Goal: Task Accomplishment & Management: Use online tool/utility

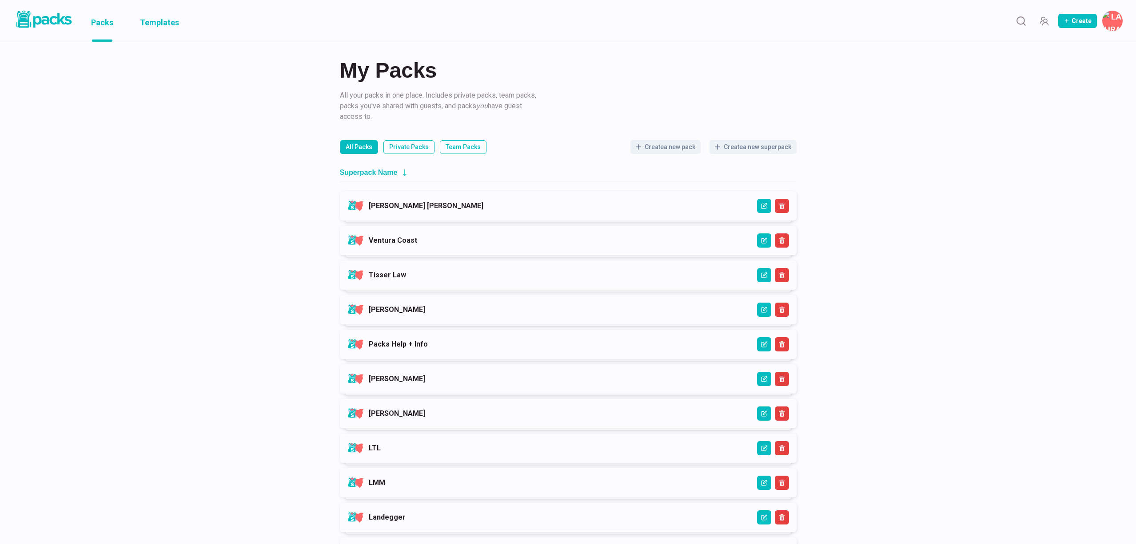
click at [166, 19] on link "Templates" at bounding box center [159, 21] width 39 height 42
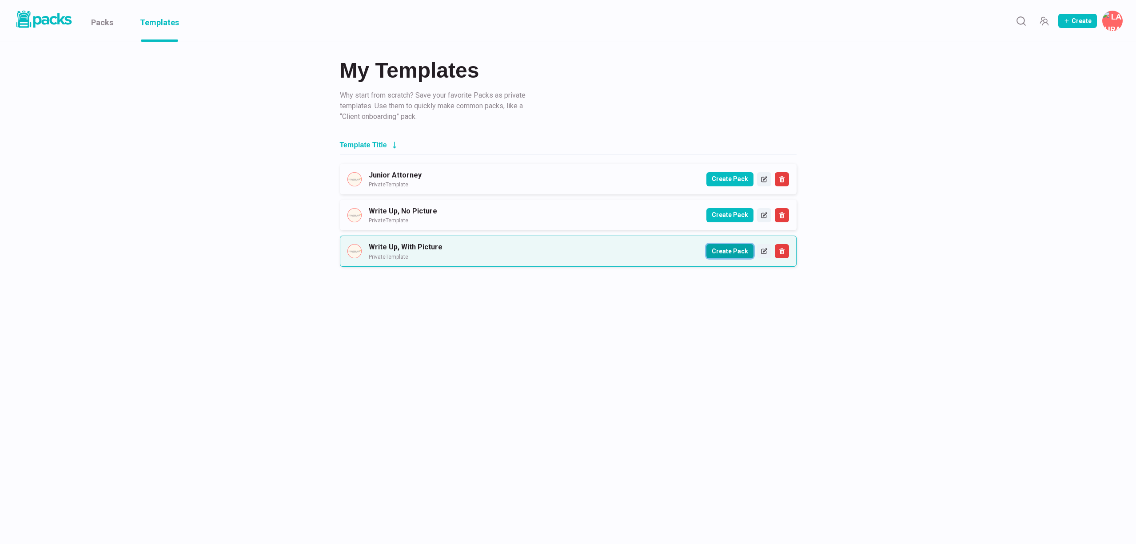
click at [733, 250] on button "Create Pack" at bounding box center [729, 251] width 47 height 14
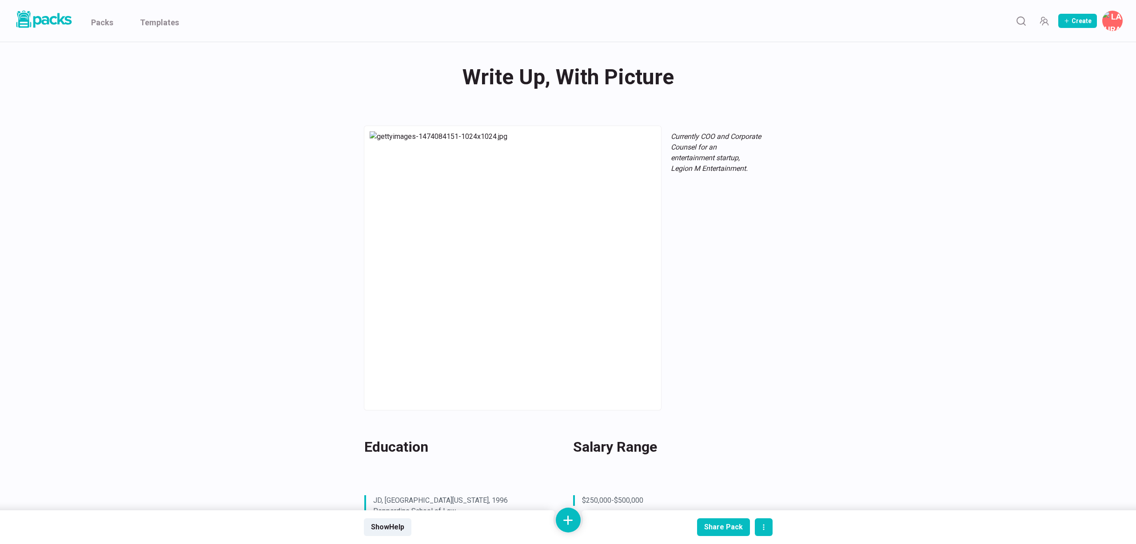
click at [550, 72] on div "Write Up, With Picture Write Up, With Picture" at bounding box center [568, 77] width 409 height 35
click at [550, 72] on textarea "Write Up, With Picture" at bounding box center [569, 78] width 405 height 36
type textarea "[PERSON_NAME]"
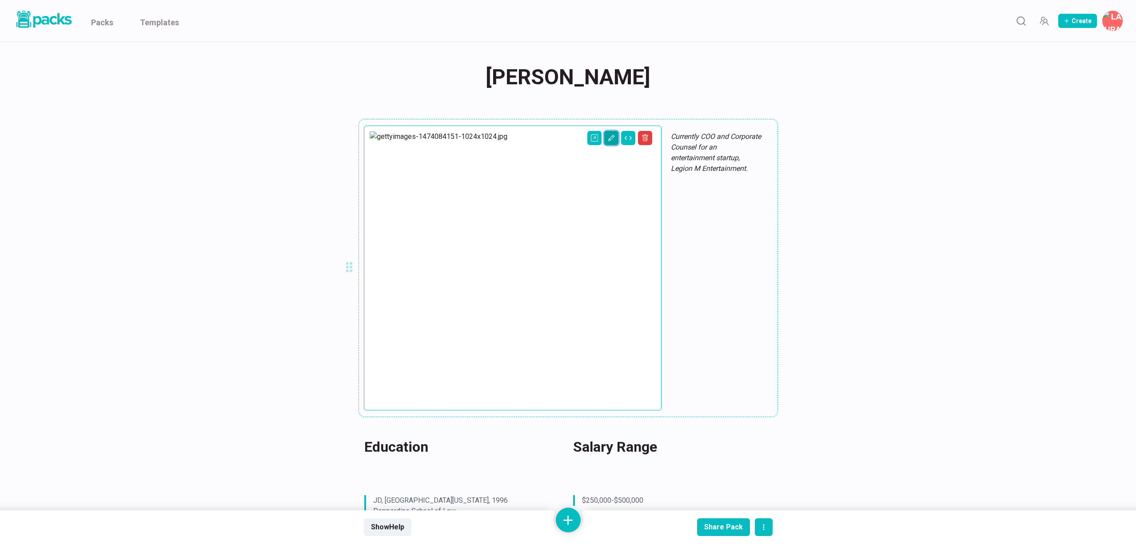
click at [608, 139] on icon "Edit asset" at bounding box center [611, 138] width 7 height 7
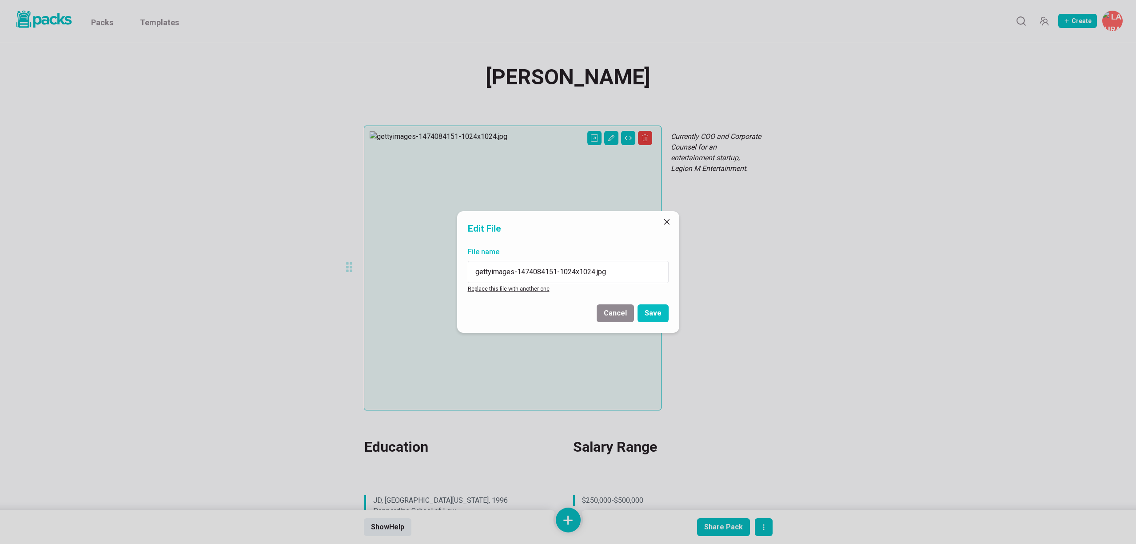
click at [501, 291] on link "Replace this file with another one" at bounding box center [509, 289] width 82 height 6
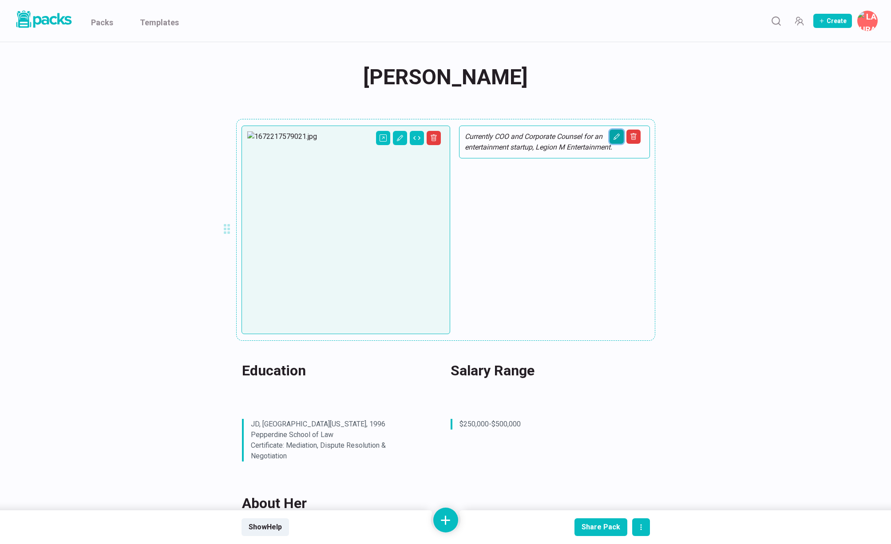
click at [618, 135] on icon "Edit asset" at bounding box center [617, 137] width 4 height 4
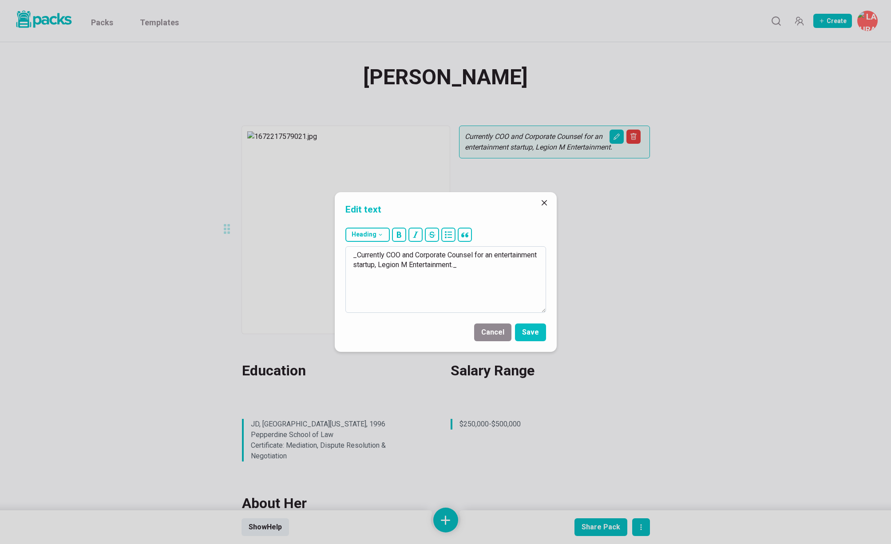
drag, startPoint x: 368, startPoint y: 256, endPoint x: 501, endPoint y: 262, distance: 133.4
click at [501, 262] on textarea "_Currently COO and Corporate Counsel for an entertainment startup, Legion M Ent…" at bounding box center [446, 279] width 201 height 67
click at [389, 256] on textarea "_Recently too the [DATE] bar exam._" at bounding box center [446, 279] width 201 height 67
type textarea "_Recently sat for the [DATE] bar exam._"
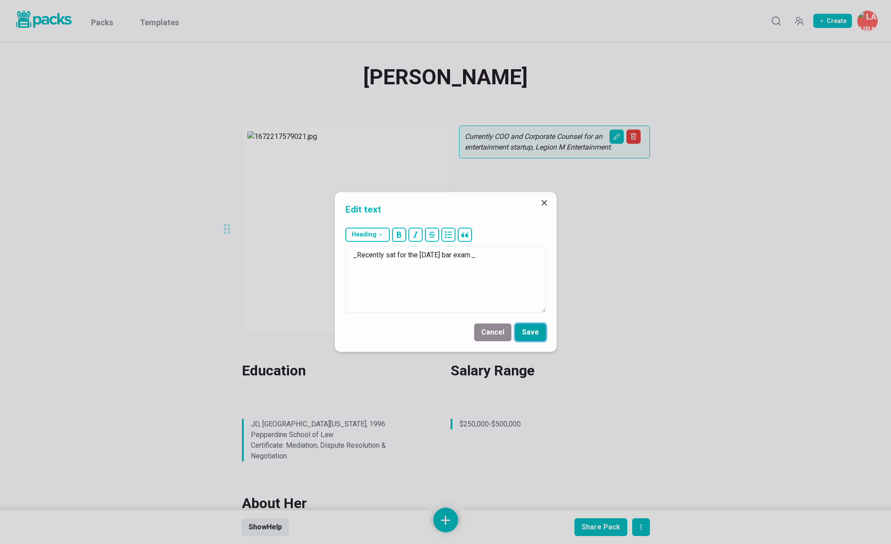
click at [535, 333] on button "Save" at bounding box center [530, 333] width 31 height 18
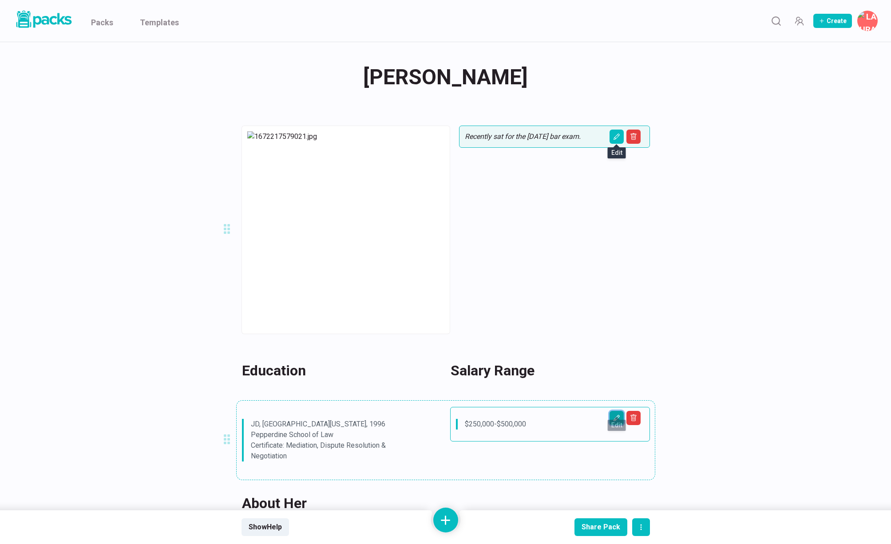
click at [613, 415] on icon "Edit asset" at bounding box center [616, 418] width 7 height 7
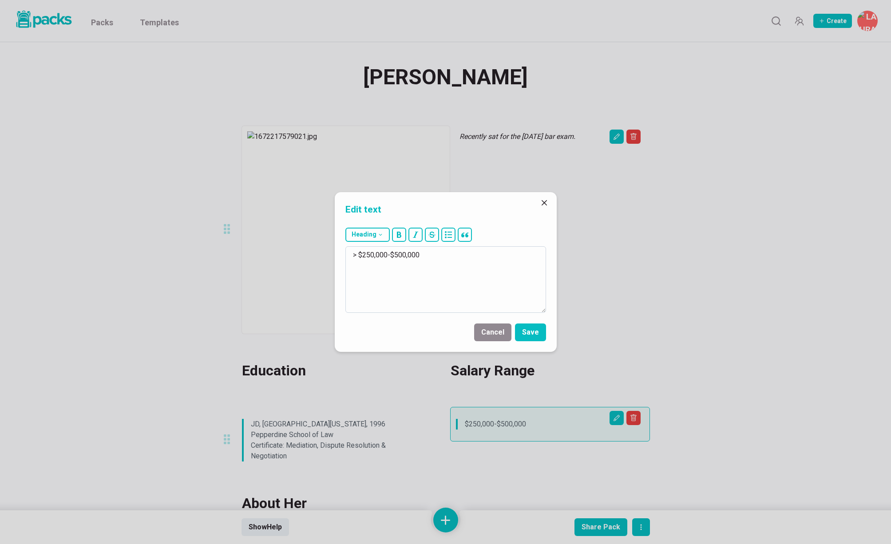
drag, startPoint x: 362, startPoint y: 253, endPoint x: 453, endPoint y: 251, distance: 90.6
click at [453, 251] on textarea "> $250,000-$500,000" at bounding box center [446, 279] width 201 height 67
type textarea "> $90,000 as a law clerk."
click at [531, 332] on button "Save" at bounding box center [530, 333] width 31 height 18
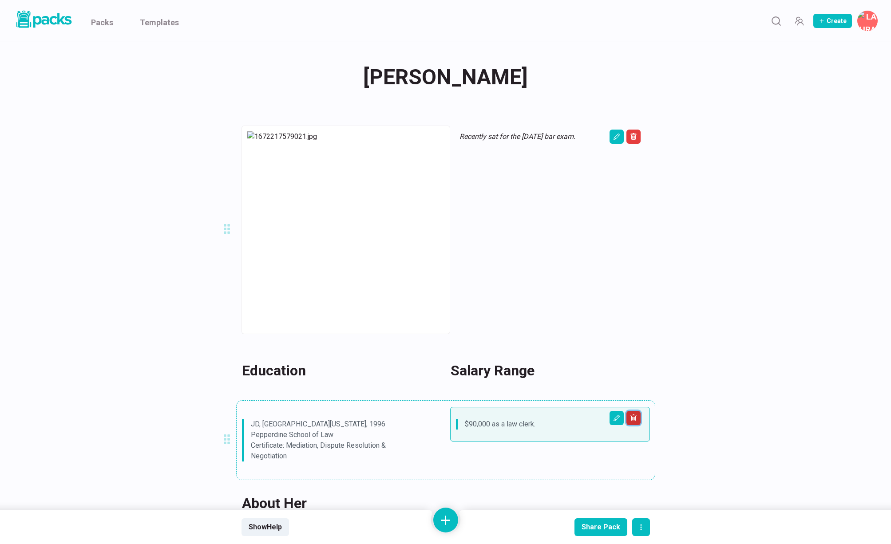
click at [637, 411] on button "Delete asset" at bounding box center [634, 418] width 14 height 14
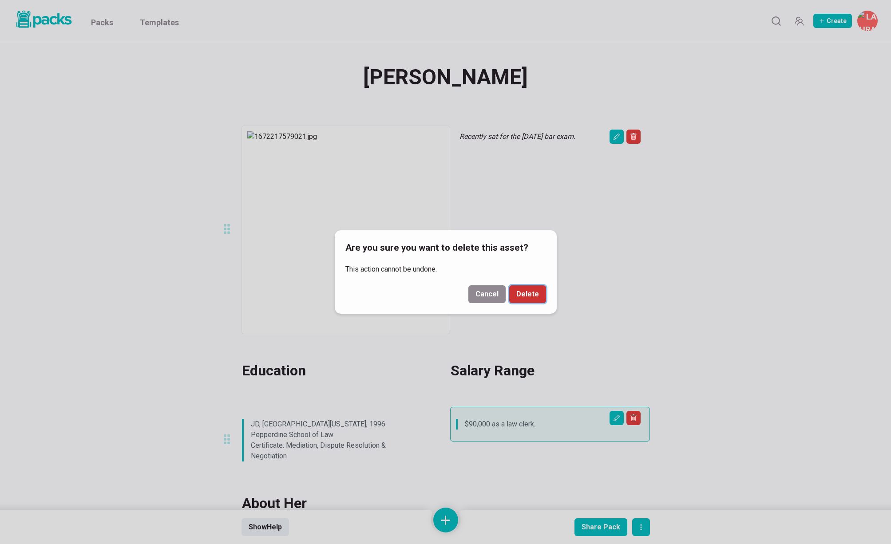
click at [534, 299] on button "Delete" at bounding box center [527, 295] width 37 height 18
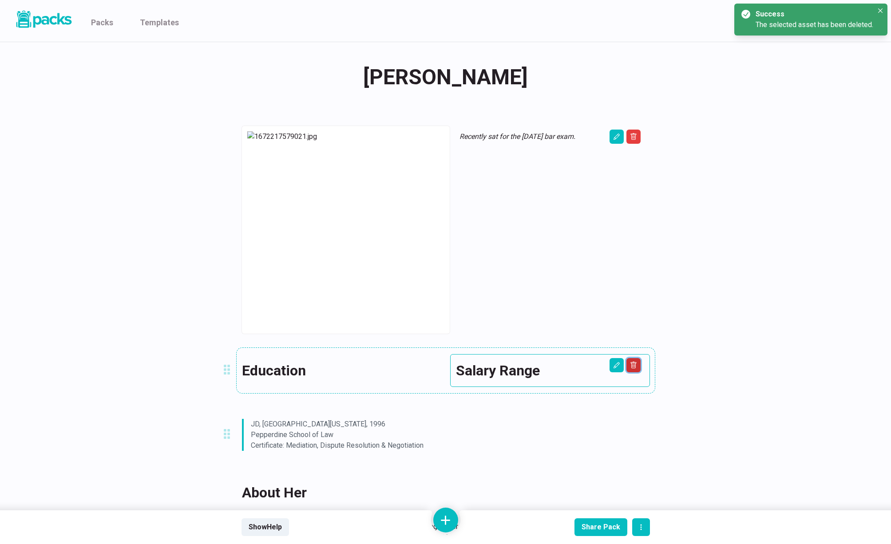
click at [635, 144] on button "Delete asset" at bounding box center [634, 137] width 14 height 14
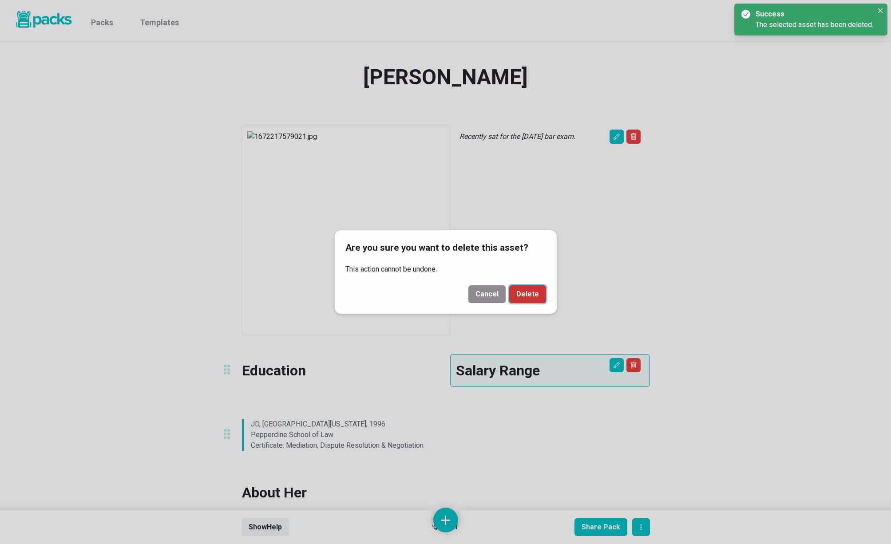
click at [533, 297] on button "Delete" at bounding box center [527, 295] width 37 height 18
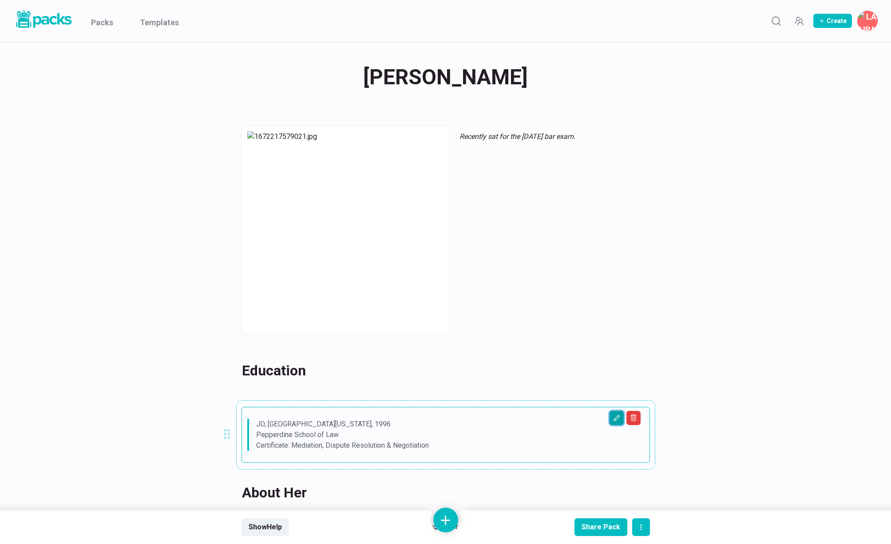
click at [619, 413] on button "Edit asset" at bounding box center [617, 418] width 14 height 14
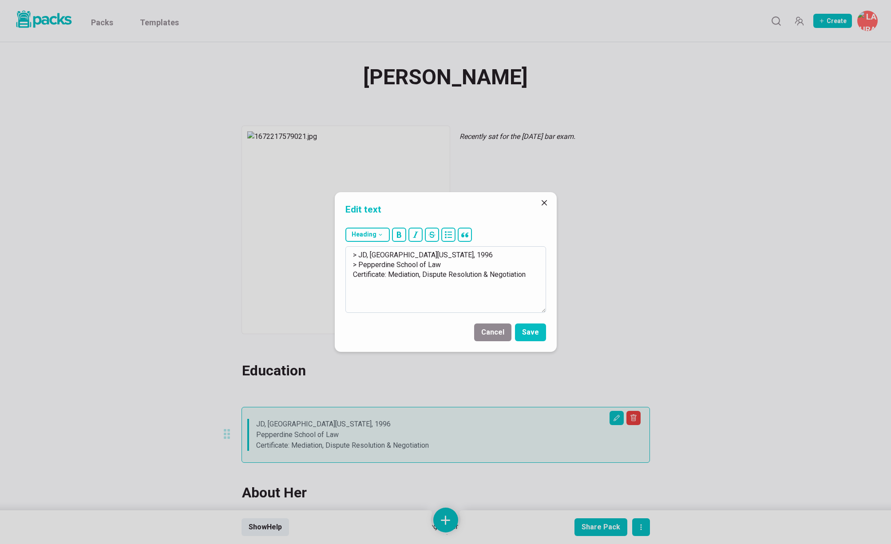
drag, startPoint x: 356, startPoint y: 256, endPoint x: 445, endPoint y: 303, distance: 100.5
click at [445, 303] on textarea "> JD, [GEOGRAPHIC_DATA][US_STATE], 1996 > Pepperdine School of Law Certificate:…" at bounding box center [446, 279] width 201 height 67
type textarea "> LL.M, [GEOGRAPHIC_DATA], 2025"
click at [528, 329] on button "Save" at bounding box center [530, 333] width 31 height 18
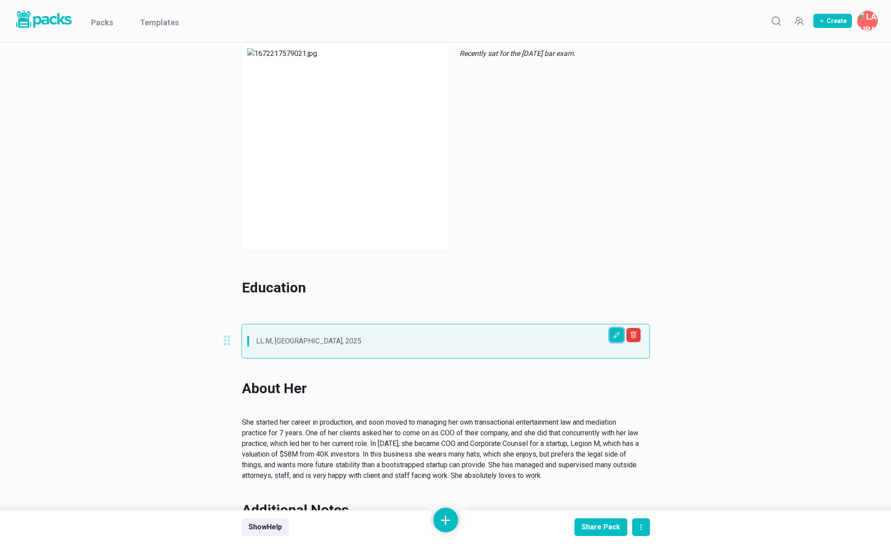
scroll to position [143, 0]
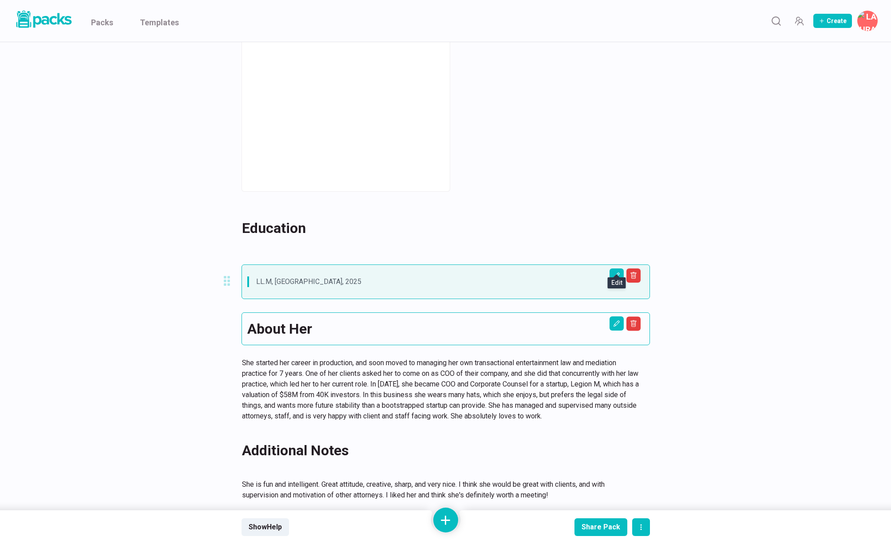
click at [614, 239] on h2 "About Her" at bounding box center [440, 228] width 397 height 21
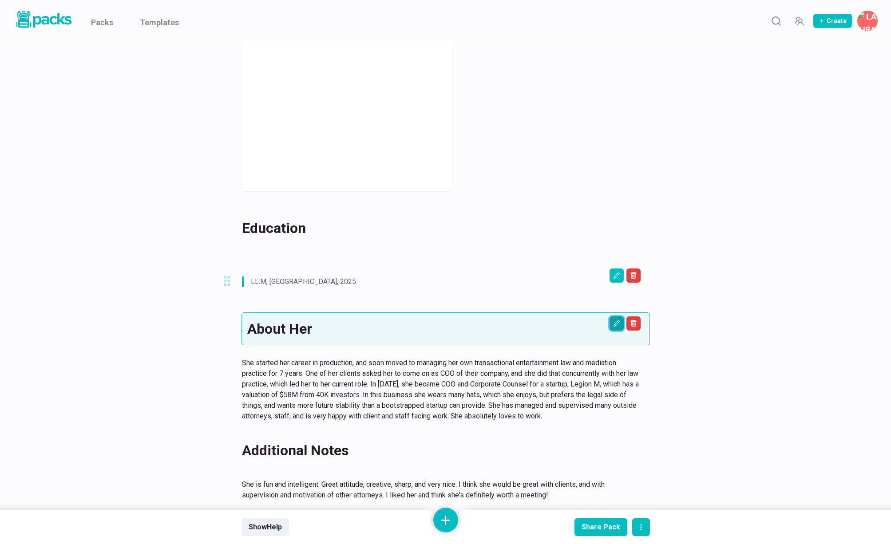
click at [615, 318] on button "Edit asset" at bounding box center [617, 324] width 14 height 14
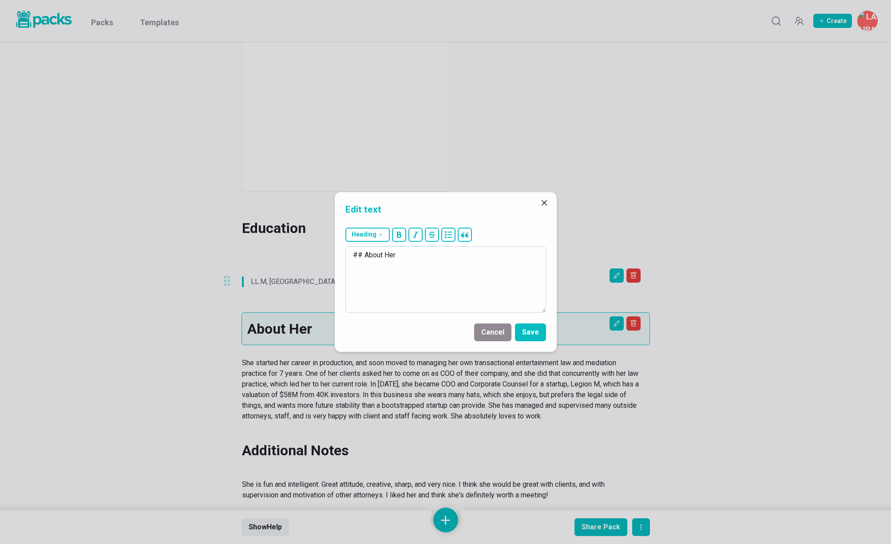
drag, startPoint x: 384, startPoint y: 255, endPoint x: 414, endPoint y: 256, distance: 30.7
click at [414, 256] on textarea "## About Her" at bounding box center [446, 279] width 201 height 67
type textarea "## About Him"
click at [530, 333] on button "Save" at bounding box center [530, 333] width 31 height 18
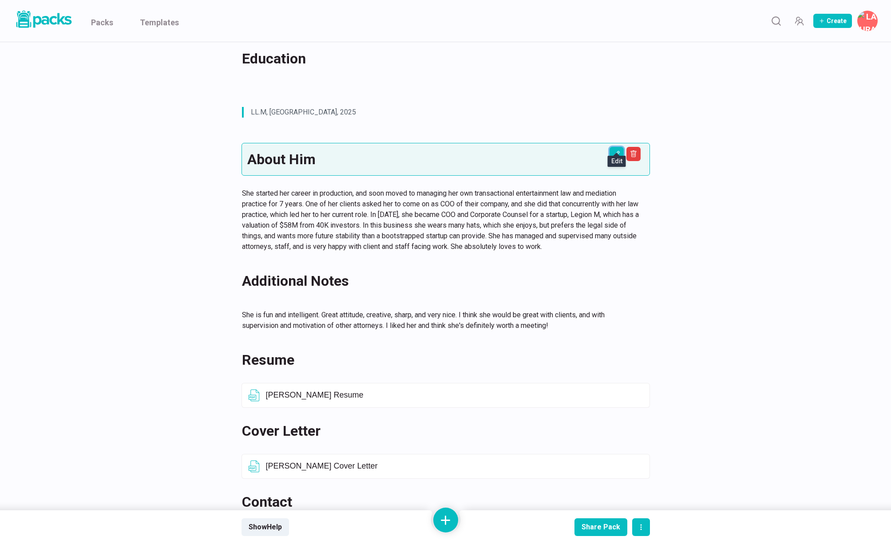
scroll to position [340, 0]
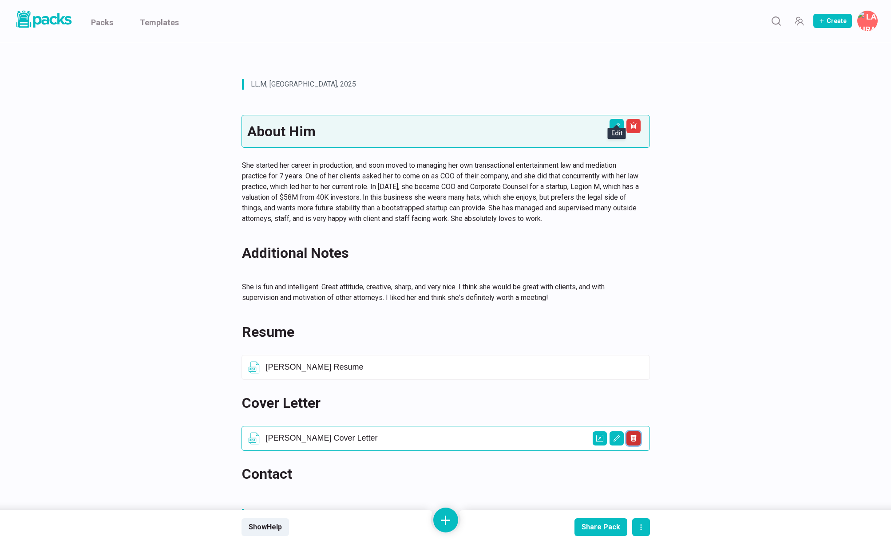
click at [637, 432] on button "Delete asset" at bounding box center [634, 439] width 14 height 14
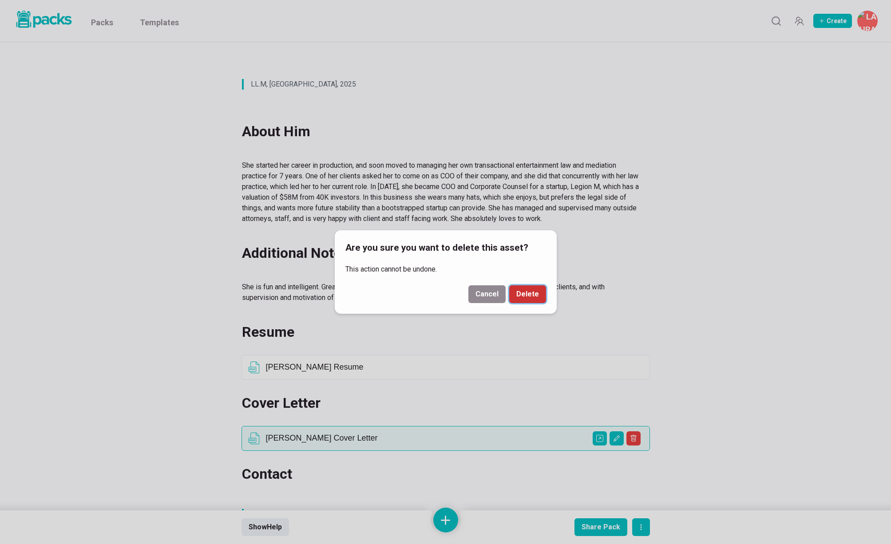
click at [526, 290] on button "Delete" at bounding box center [527, 295] width 37 height 18
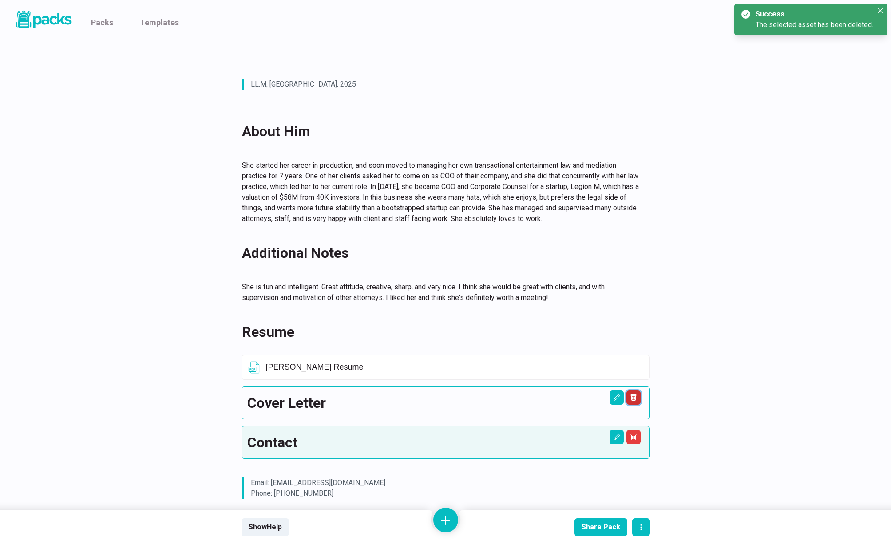
click at [633, 397] on icon "Delete asset" at bounding box center [633, 398] width 3 height 3
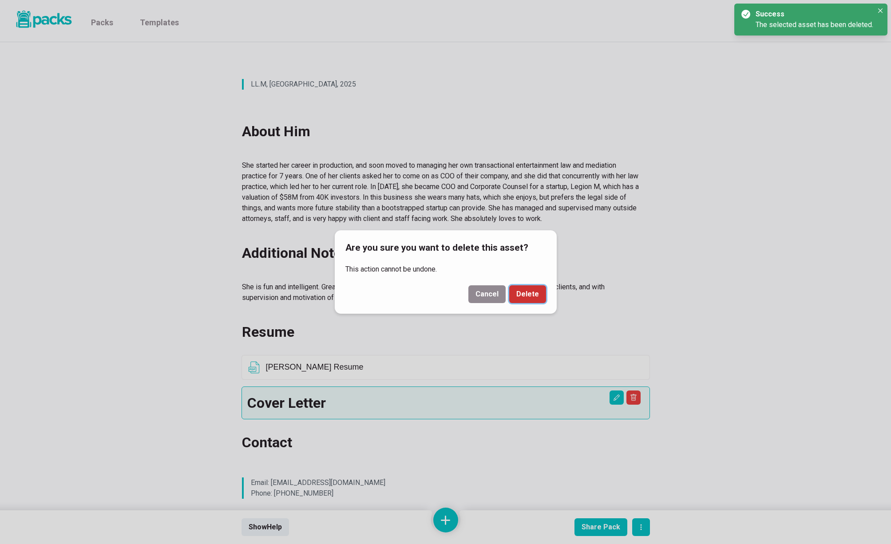
click at [536, 294] on button "Delete" at bounding box center [527, 295] width 37 height 18
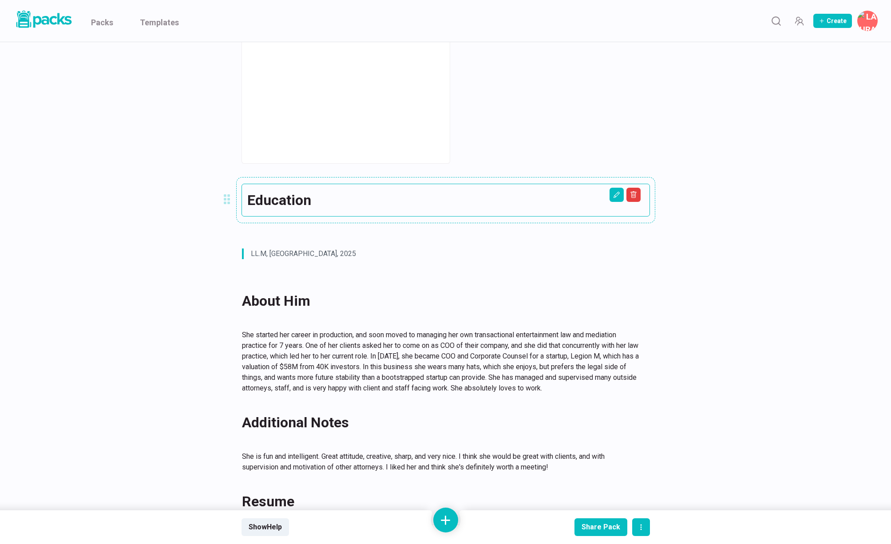
scroll to position [350, 0]
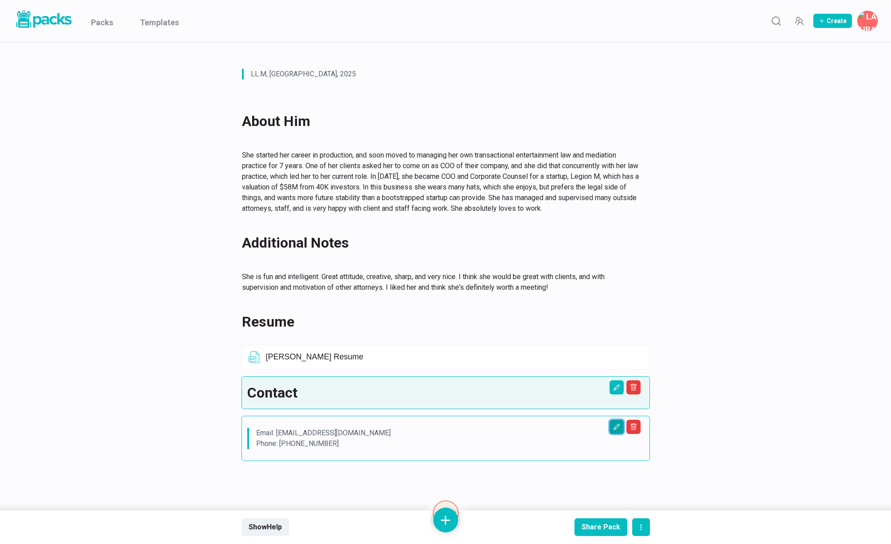
click at [619, 424] on icon "Edit asset" at bounding box center [616, 427] width 7 height 7
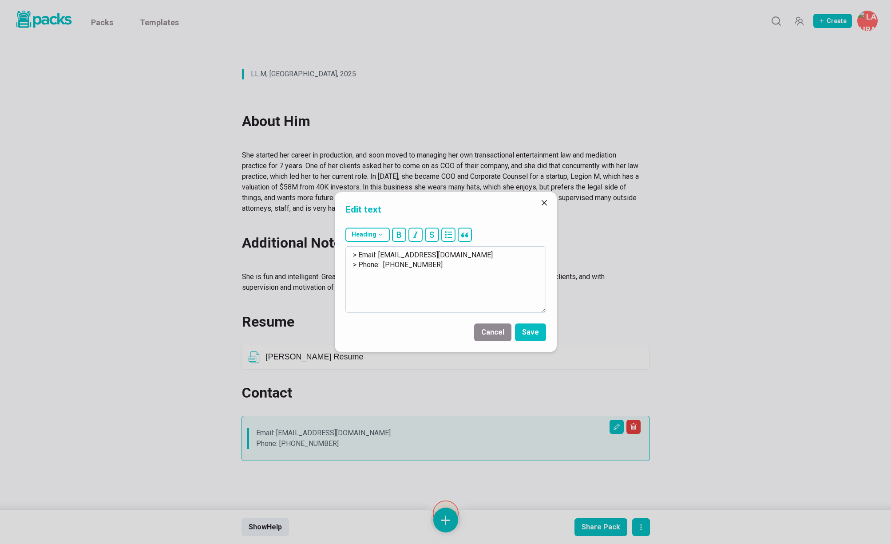
drag, startPoint x: 380, startPoint y: 254, endPoint x: 479, endPoint y: 256, distance: 99.1
click at [479, 256] on textarea "> Email: [EMAIL_ADDRESS][DOMAIN_NAME] > Phone: [PHONE_NUMBER]" at bounding box center [446, 279] width 201 height 67
drag, startPoint x: 382, startPoint y: 266, endPoint x: 467, endPoint y: 270, distance: 85.4
click at [467, 270] on textarea "> Email: [EMAIL_ADDRESS][DOMAIN_NAME] > Phone: [PHONE_NUMBER]" at bounding box center [446, 279] width 201 height 67
paste textarea "[PHONE_NUMBER]"
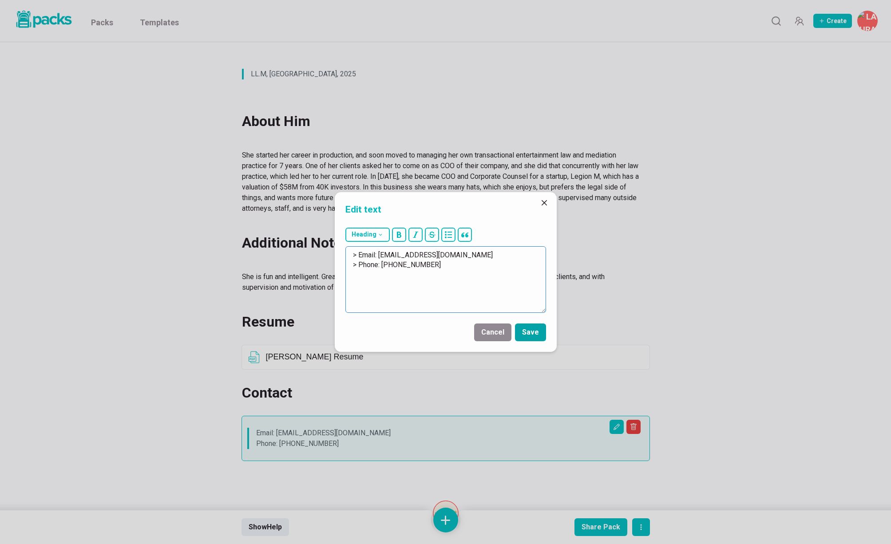
type textarea "> Email: [EMAIL_ADDRESS][DOMAIN_NAME] > Phone: [PHONE_NUMBER]"
click at [531, 334] on button "Save" at bounding box center [530, 333] width 31 height 18
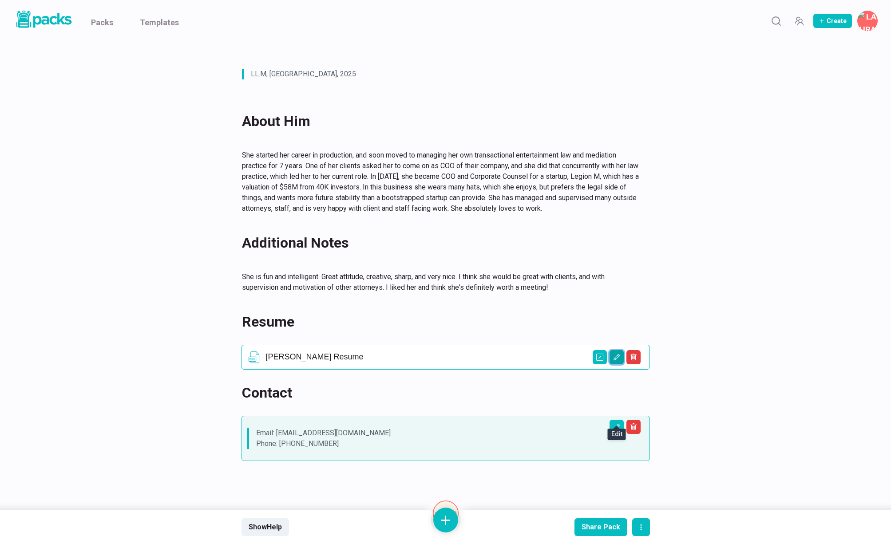
click at [611, 350] on button "Edit asset" at bounding box center [617, 357] width 14 height 14
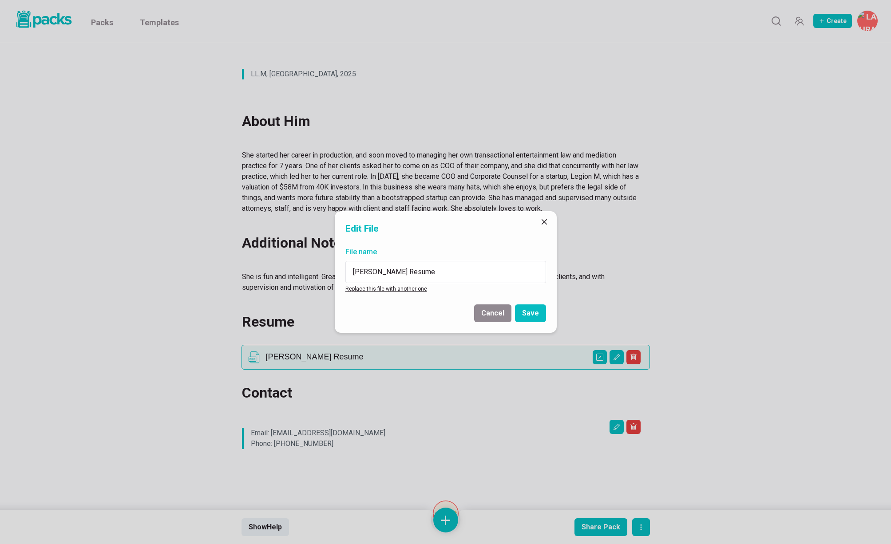
click at [388, 290] on link "Replace this file with another one" at bounding box center [387, 289] width 82 height 6
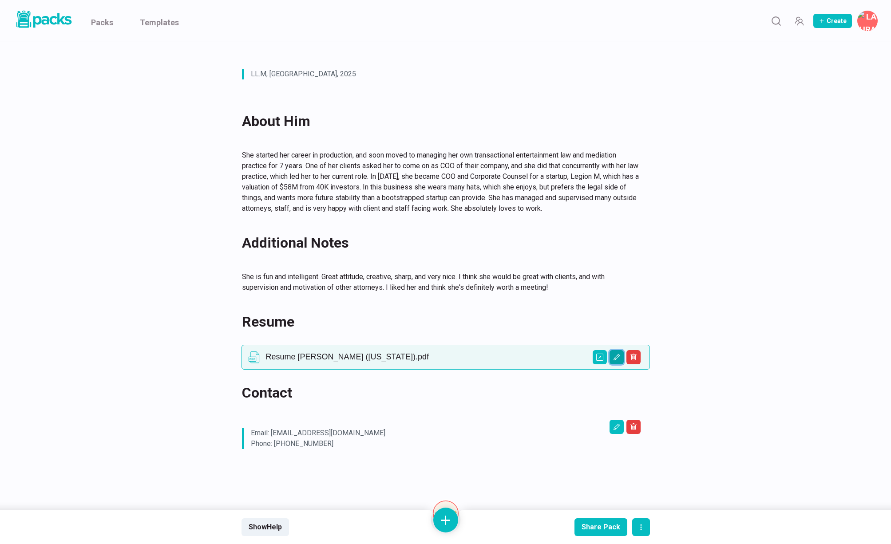
click at [616, 354] on icon "Edit asset" at bounding box center [616, 357] width 7 height 7
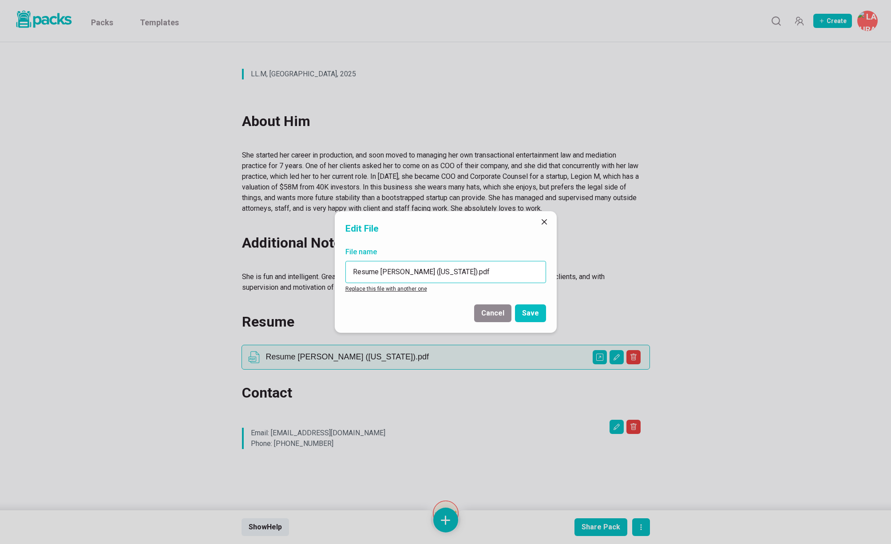
drag, startPoint x: 381, startPoint y: 271, endPoint x: 334, endPoint y: 268, distance: 47.1
click at [335, 268] on div "File name Resume [PERSON_NAME] ([US_STATE]).pdf Replace this file with another …" at bounding box center [446, 270] width 222 height 54
drag, startPoint x: 380, startPoint y: 272, endPoint x: 408, endPoint y: 271, distance: 28.0
click at [408, 271] on input "[PERSON_NAME] ([US_STATE]).pdf" at bounding box center [446, 272] width 201 height 22
drag, startPoint x: 464, startPoint y: 273, endPoint x: 426, endPoint y: 272, distance: 37.8
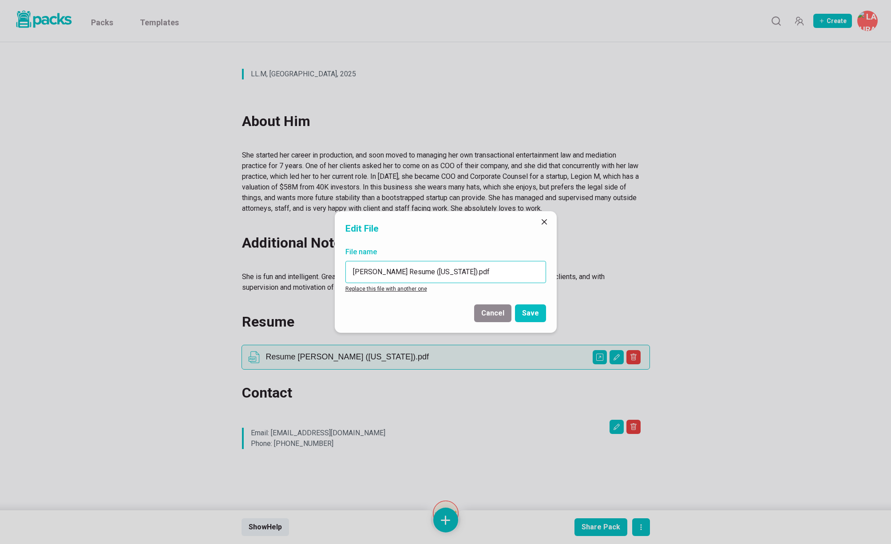
click at [426, 272] on input "[PERSON_NAME] Resume ([US_STATE]).pdf" at bounding box center [446, 272] width 201 height 22
type input "[PERSON_NAME] Resume.pdf"
click at [526, 317] on button "Save" at bounding box center [530, 314] width 31 height 18
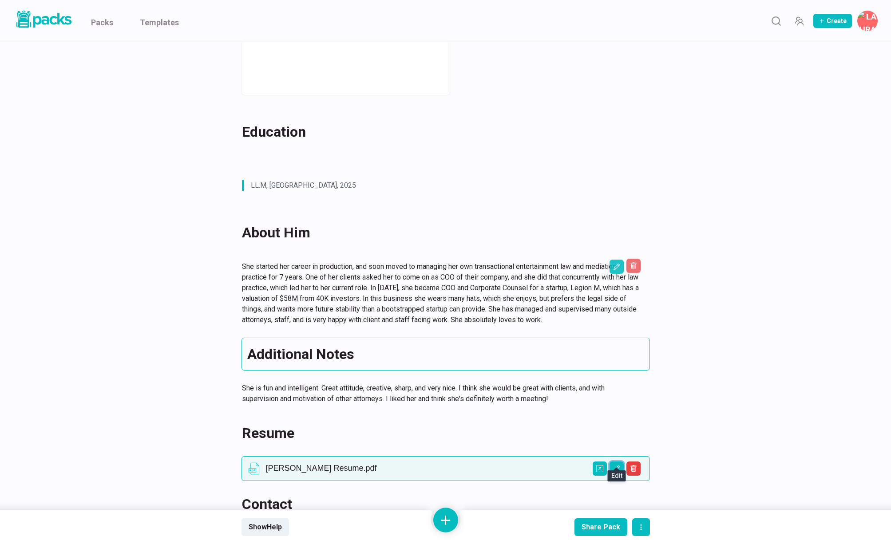
scroll to position [238, 0]
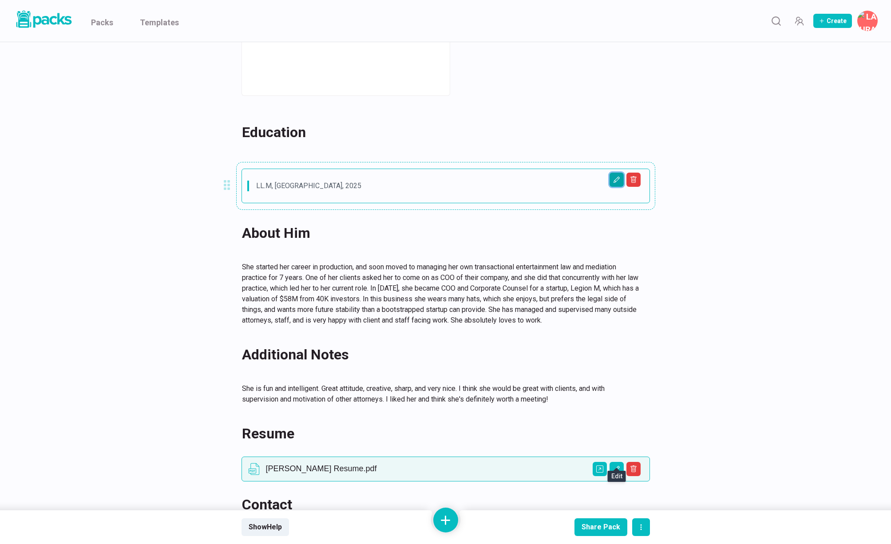
click at [618, 176] on button "Edit asset" at bounding box center [617, 180] width 14 height 14
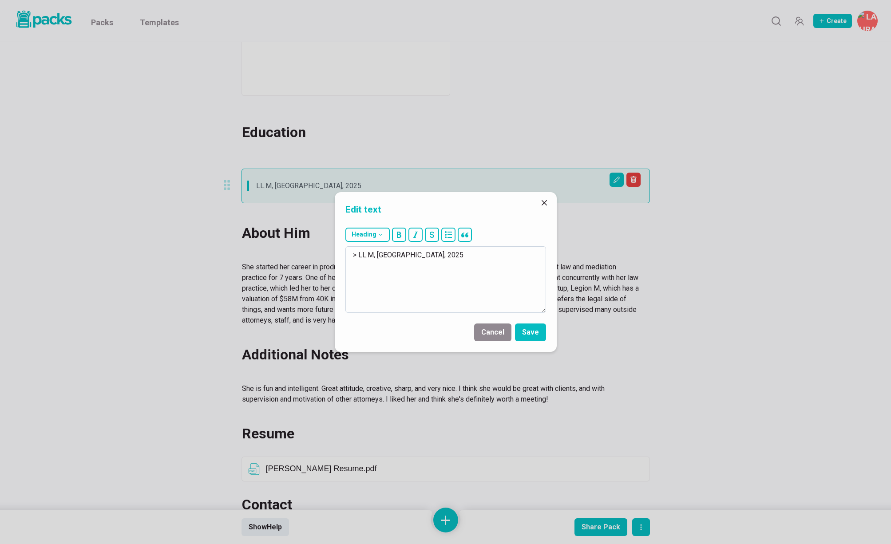
click at [376, 255] on textarea "> LL.M, [GEOGRAPHIC_DATA], 2025" at bounding box center [446, 279] width 201 height 67
click at [478, 255] on textarea "> LL.M, Specialization in Technology [GEOGRAPHIC_DATA], [GEOGRAPHIC_DATA], 2025" at bounding box center [446, 279] width 201 height 67
click at [533, 254] on textarea "> LL.M, Specialization in Technology Law, [GEOGRAPHIC_DATA], 2025" at bounding box center [446, 279] width 201 height 67
paste textarea "University [GEOGRAPHIC_DATA]"
click at [529, 255] on textarea "> LL.M, Specialization in Technology Law, [GEOGRAPHIC_DATA], 2025 > Bachelor of…" at bounding box center [446, 279] width 201 height 67
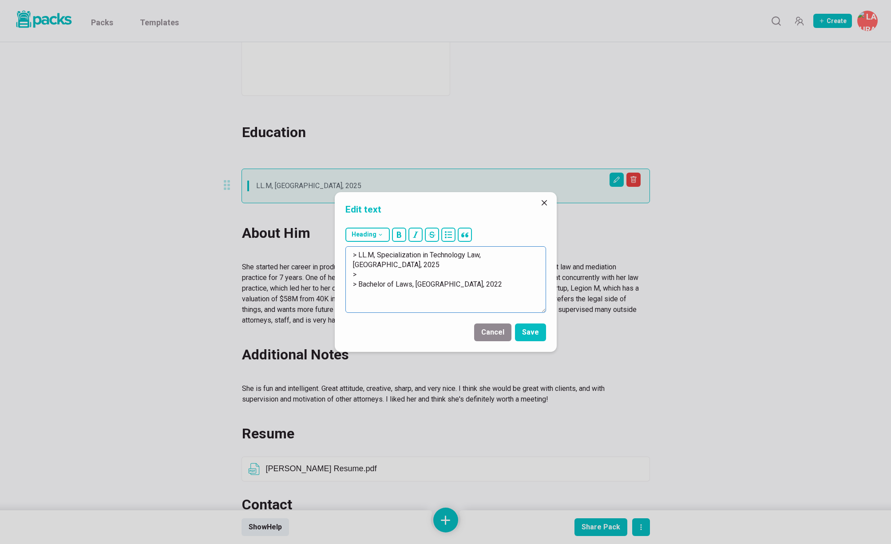
paste textarea "Master of Laws (LL.M.) in Artificial Intelligence Law"
paste textarea "Catholic Institute of [GEOGRAPHIC_DATA]"
type textarea "> LL.M, Specialization in Technology Law, [GEOGRAPHIC_DATA], 2025 > Master of L…"
click at [540, 335] on button "Save" at bounding box center [530, 333] width 31 height 18
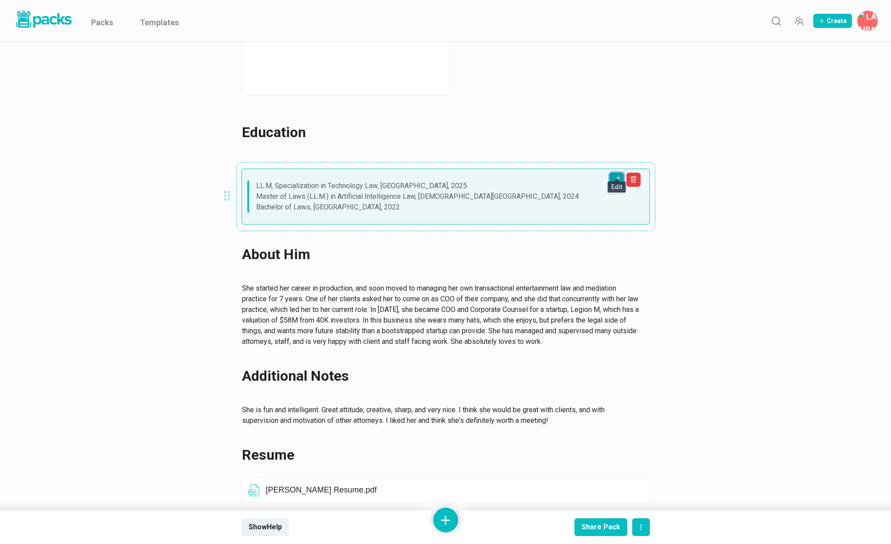
click at [617, 176] on icon "Edit asset" at bounding box center [616, 179] width 7 height 7
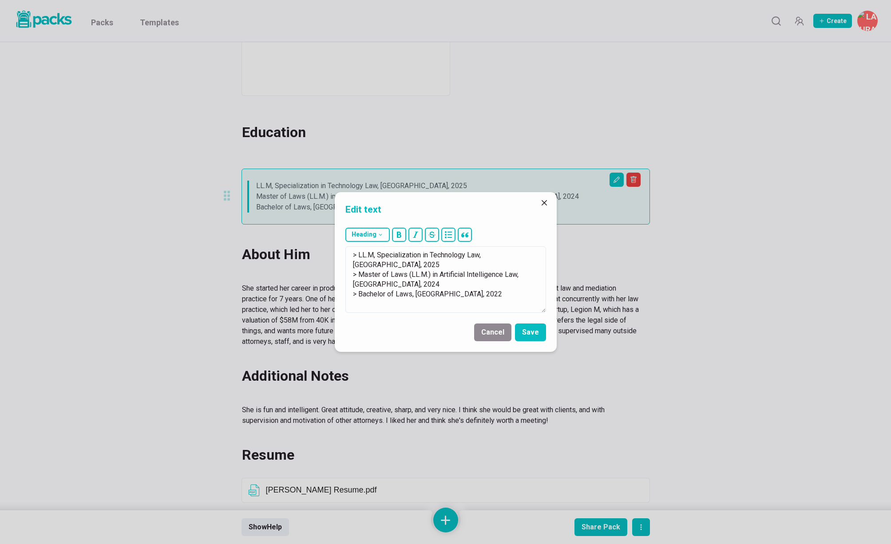
drag, startPoint x: 381, startPoint y: 295, endPoint x: 387, endPoint y: 236, distance: 58.9
click at [349, 242] on div "Heading # H1 ## H2 ### H3 > LL.M, Specialization in Technology Law, [GEOGRAPHIC…" at bounding box center [446, 270] width 222 height 92
type textarea "- LL.M, Specialization in Technology Law, [GEOGRAPHIC_DATA], 2025 - Master of L…"
click at [449, 237] on icon "bullet" at bounding box center [448, 234] width 7 height 7
click at [532, 335] on button "Save" at bounding box center [530, 333] width 31 height 18
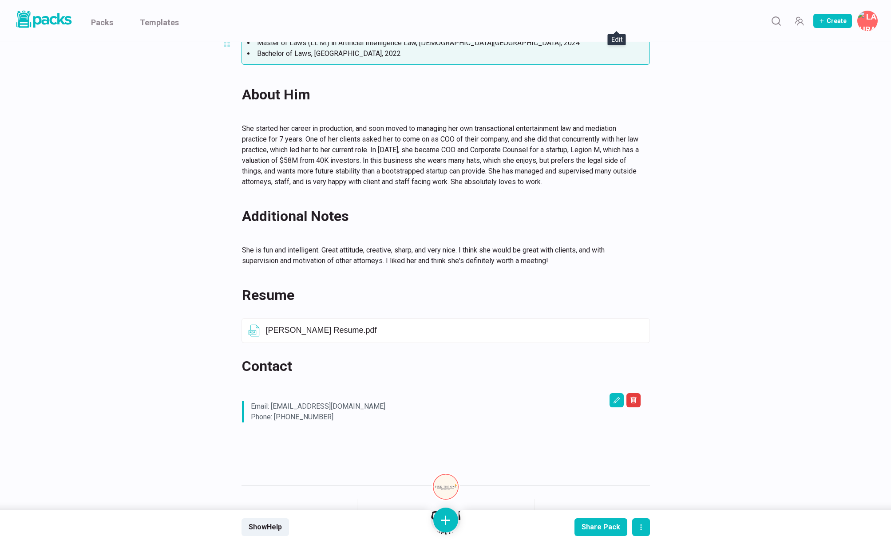
scroll to position [424, 0]
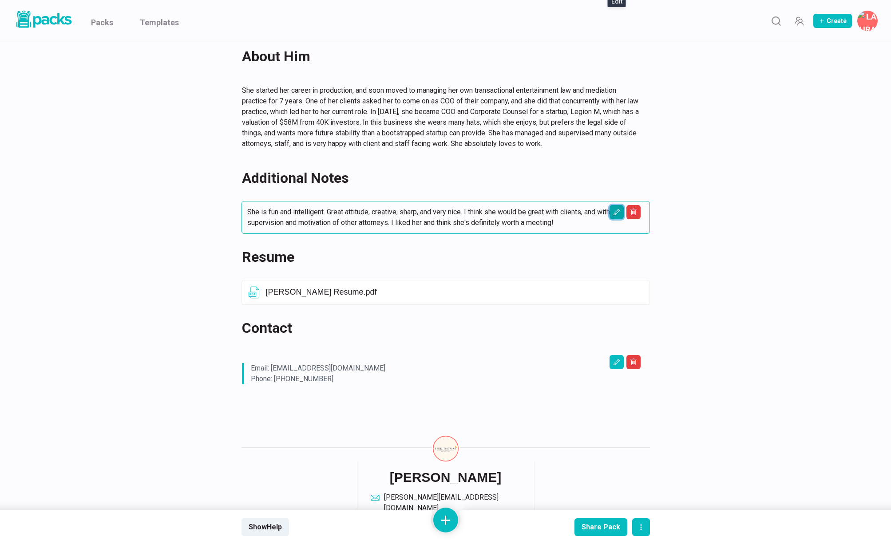
click at [616, 209] on icon "Edit asset" at bounding box center [616, 212] width 7 height 7
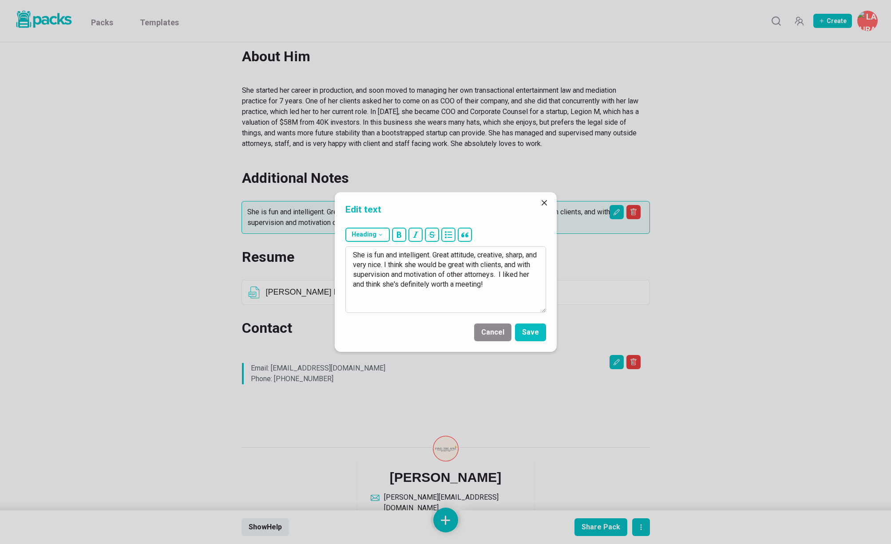
drag, startPoint x: 409, startPoint y: 289, endPoint x: 379, endPoint y: 271, distance: 35.4
click at [409, 288] on textarea "She is fun and intelligent. Great attitude, creative, sharp, and very nice. I t…" at bounding box center [446, 279] width 201 height 67
drag, startPoint x: 350, startPoint y: 253, endPoint x: 489, endPoint y: 306, distance: 149.1
click at [489, 306] on textarea "She is fun and intelligent. Great attitude, creative, sharp, and very nice. I t…" at bounding box center [446, 279] width 201 height 67
type textarea "Very professional and smart. Would be a great addition."
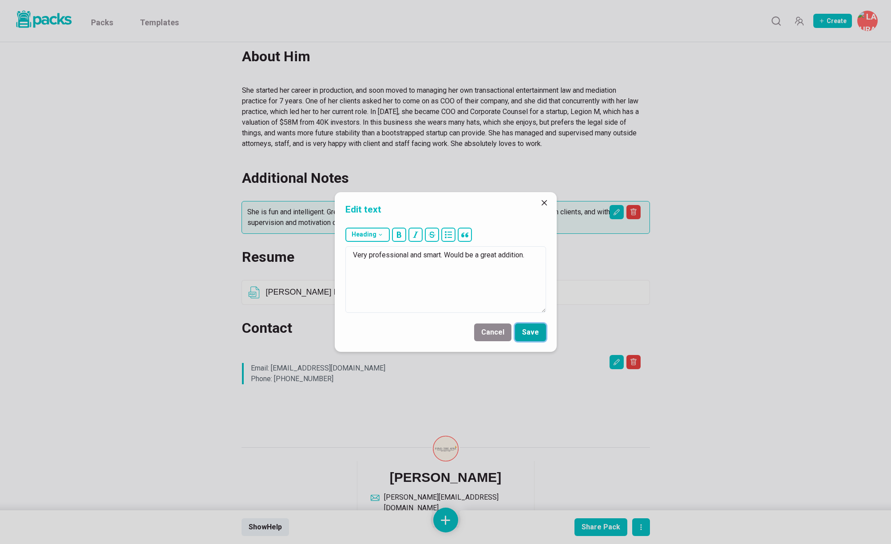
click at [528, 334] on button "Save" at bounding box center [530, 333] width 31 height 18
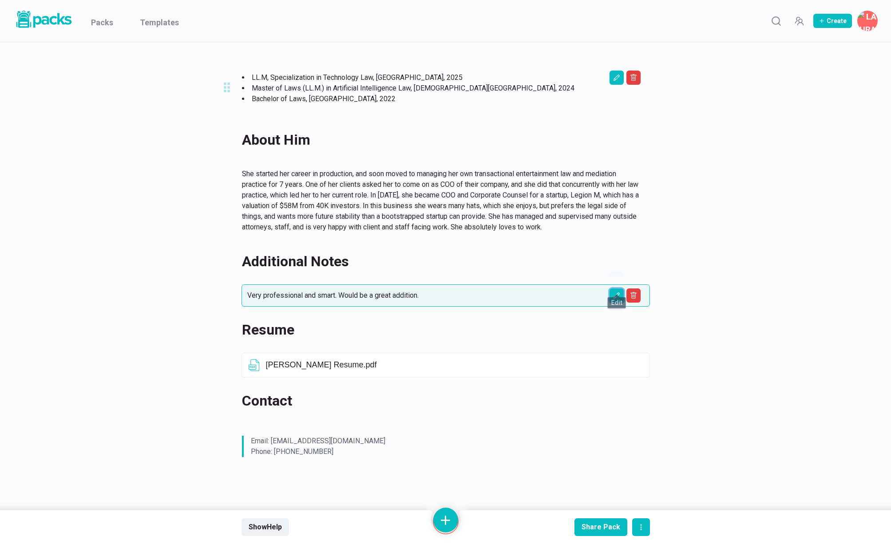
scroll to position [332, 0]
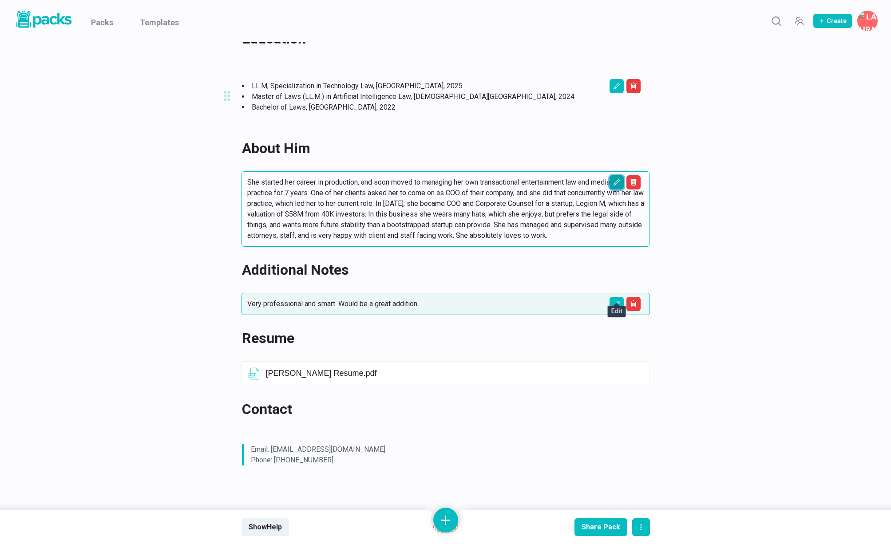
click at [616, 89] on icon "Edit asset" at bounding box center [616, 86] width 6 height 6
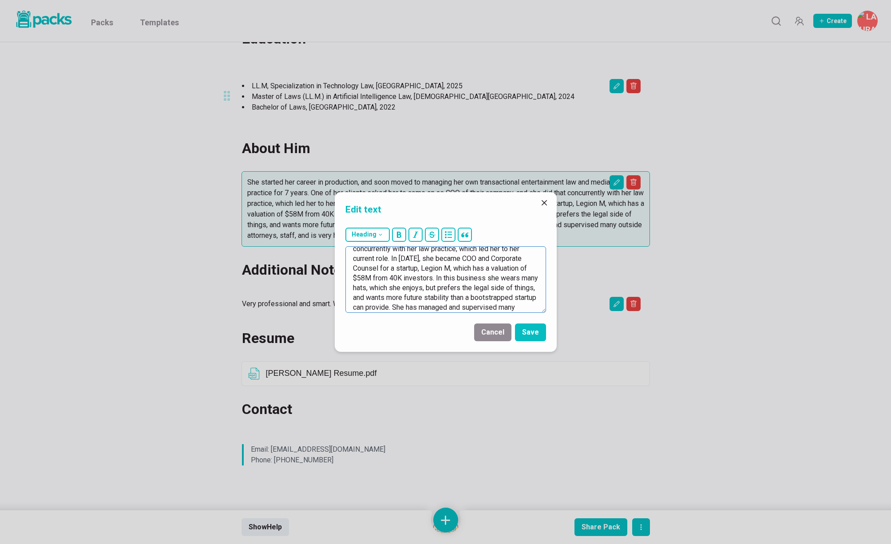
scroll to position [78, 0]
drag, startPoint x: 359, startPoint y: 258, endPoint x: 469, endPoint y: 323, distance: 127.0
click at [469, 323] on form "Heading # H1 ## H2 ### H3 She started her career in production, and soon moved …" at bounding box center [446, 288] width 222 height 128
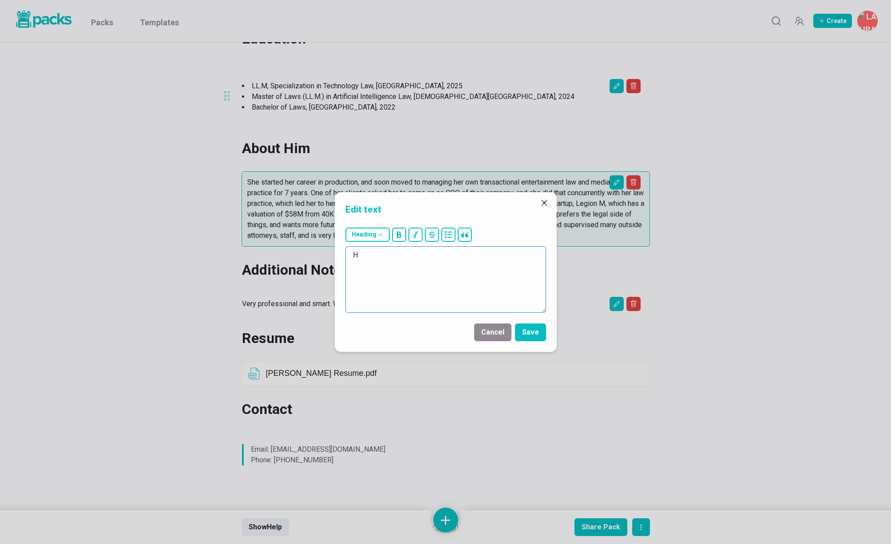
scroll to position [0, 0]
click at [504, 254] on textarea "He was born in [DEMOGRAPHIC_DATA], moved to [DEMOGRAPHIC_DATA] from 7-17, retur…" at bounding box center [446, 279] width 201 height 67
click at [475, 264] on textarea "He was born in [DEMOGRAPHIC_DATA], moved to [DEMOGRAPHIC_DATA] from ages [DEMOG…" at bounding box center [446, 279] width 201 height 67
drag, startPoint x: 437, startPoint y: 272, endPoint x: 417, endPoint y: 268, distance: 19.9
click at [437, 272] on textarea "He was born in [DEMOGRAPHIC_DATA], moved to [DEMOGRAPHIC_DATA] from ages [DEMOG…" at bounding box center [446, 279] width 201 height 67
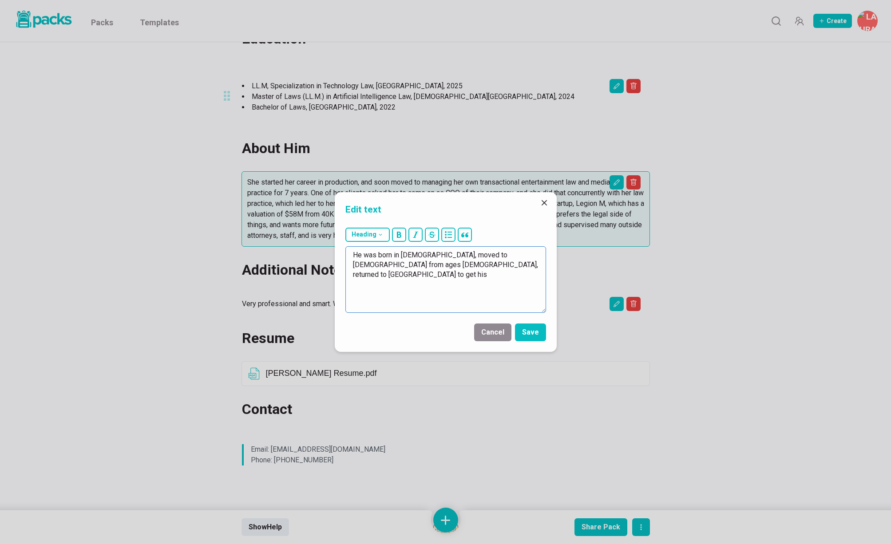
drag, startPoint x: 413, startPoint y: 265, endPoint x: 459, endPoint y: 265, distance: 46.2
click at [459, 265] on textarea "He was born in [DEMOGRAPHIC_DATA], moved to [DEMOGRAPHIC_DATA] from ages [DEMOG…" at bounding box center [446, 279] width 201 height 67
click at [355, 274] on textarea "He was born in [DEMOGRAPHIC_DATA], moved to [DEMOGRAPHIC_DATA] from ages [DEMOG…" at bounding box center [446, 279] width 201 height 67
click at [354, 253] on textarea "He was born in [DEMOGRAPHIC_DATA], moved to [DEMOGRAPHIC_DATA] from ages [DEMOG…" at bounding box center [446, 279] width 201 height 67
drag, startPoint x: 483, startPoint y: 255, endPoint x: 330, endPoint y: 253, distance: 152.8
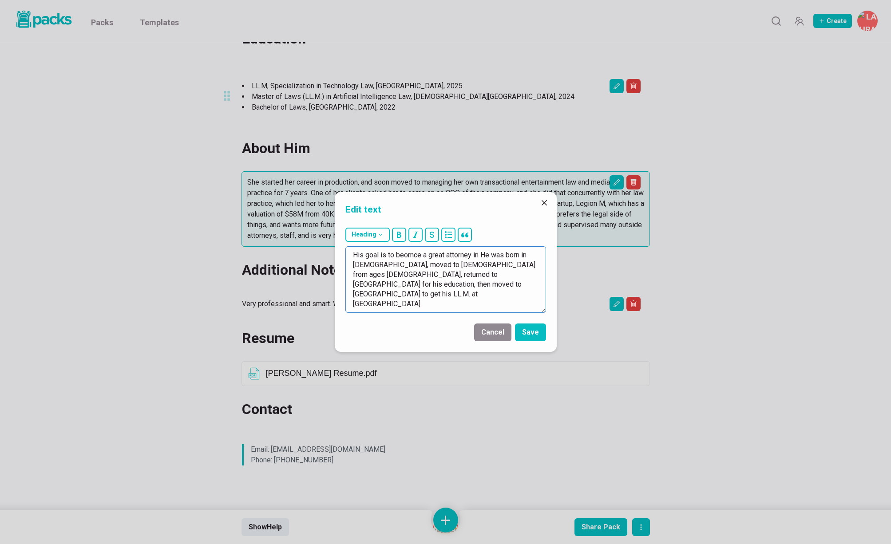
click at [332, 253] on div "Edit text Heading # H1 ## H2 ### H3 His goal is to beomce a great attorney in H…" at bounding box center [445, 272] width 891 height 544
click at [478, 278] on textarea "He was born in [DEMOGRAPHIC_DATA], moved to [DEMOGRAPHIC_DATA] from ages [DEMOG…" at bounding box center [446, 279] width 201 height 67
click at [435, 295] on textarea "He was born in [DEMOGRAPHIC_DATA], moved to [DEMOGRAPHIC_DATA] from ages [DEMOG…" at bounding box center [446, 279] width 201 height 67
click at [448, 299] on textarea "He was born in [DEMOGRAPHIC_DATA], moved to [DEMOGRAPHIC_DATA] from ages [DEMOG…" at bounding box center [446, 279] width 201 height 67
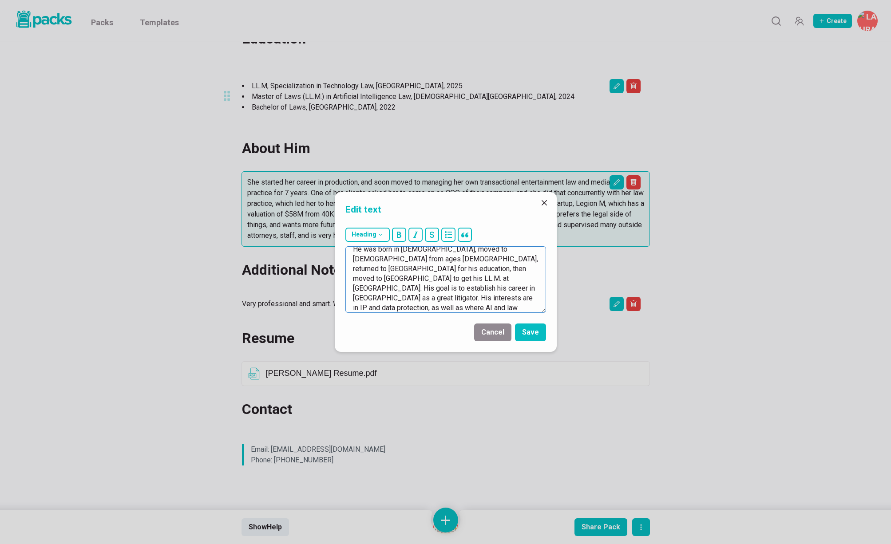
click at [454, 310] on textarea "He was born in [DEMOGRAPHIC_DATA], moved to [DEMOGRAPHIC_DATA] from ages [DEMOG…" at bounding box center [446, 279] width 201 height 67
click at [512, 298] on textarea "He was born in [DEMOGRAPHIC_DATA], moved to [DEMOGRAPHIC_DATA] from ages [DEMOG…" at bounding box center [446, 279] width 201 height 67
drag, startPoint x: 512, startPoint y: 298, endPoint x: 516, endPoint y: 310, distance: 13.1
click at [516, 310] on textarea "He was born in [DEMOGRAPHIC_DATA], moved to [DEMOGRAPHIC_DATA] from ages [DEMOG…" at bounding box center [446, 279] width 201 height 67
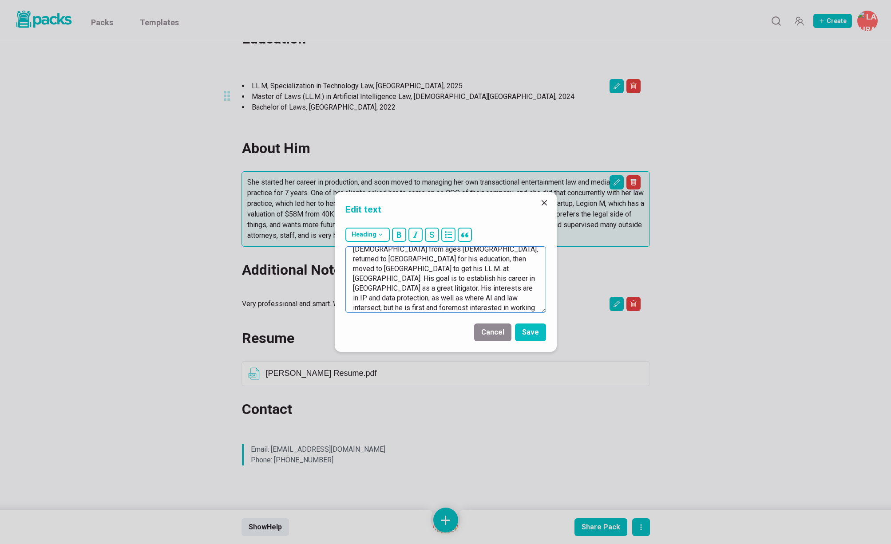
scroll to position [25, 0]
drag, startPoint x: 390, startPoint y: 304, endPoint x: 383, endPoint y: 304, distance: 7.5
click at [390, 304] on textarea "He was born in [DEMOGRAPHIC_DATA], moved to [DEMOGRAPHIC_DATA] from ages [DEMOG…" at bounding box center [446, 279] width 201 height 67
drag, startPoint x: 369, startPoint y: 305, endPoint x: 460, endPoint y: 304, distance: 90.6
click at [460, 304] on textarea "He was born in [DEMOGRAPHIC_DATA], moved to [DEMOGRAPHIC_DATA] from ages [DEMOG…" at bounding box center [446, 279] width 201 height 67
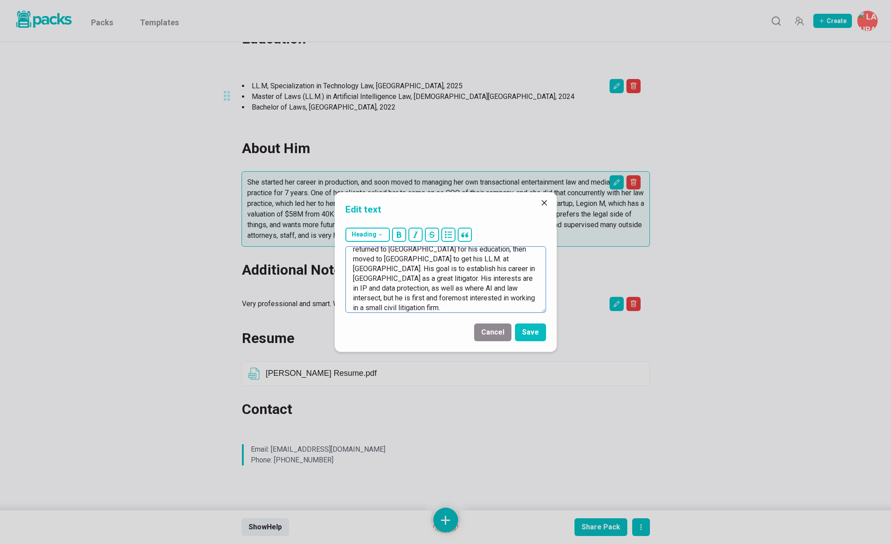
click at [362, 309] on textarea "He was born in [DEMOGRAPHIC_DATA], moved to [DEMOGRAPHIC_DATA] from ages [DEMOG…" at bounding box center [446, 279] width 201 height 67
click at [449, 305] on textarea "He was born in [DEMOGRAPHIC_DATA], moved to [DEMOGRAPHIC_DATA] from ages [DEMOG…" at bounding box center [446, 279] width 201 height 67
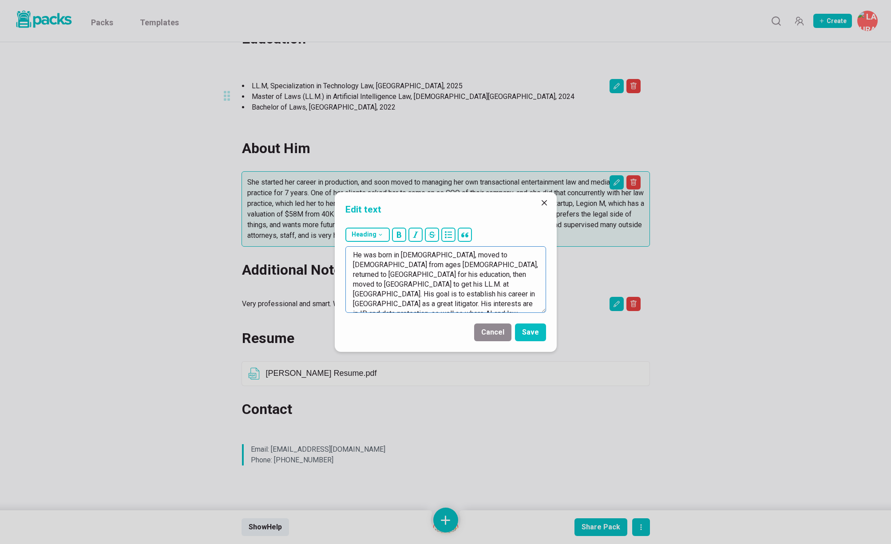
click at [457, 274] on textarea "He was born in [DEMOGRAPHIC_DATA], moved to [DEMOGRAPHIC_DATA] from ages [DEMOG…" at bounding box center [446, 279] width 201 height 67
click at [473, 275] on textarea "He was born in [DEMOGRAPHIC_DATA], moved to [DEMOGRAPHIC_DATA] from ages [DEMOG…" at bounding box center [446, 279] width 201 height 67
drag, startPoint x: 509, startPoint y: 276, endPoint x: 528, endPoint y: 298, distance: 29.3
click at [509, 276] on textarea "He was born in [DEMOGRAPHIC_DATA], moved to [DEMOGRAPHIC_DATA] from ages [DEMOG…" at bounding box center [446, 279] width 201 height 67
click at [380, 286] on textarea "He was born in [DEMOGRAPHIC_DATA], moved to [DEMOGRAPHIC_DATA] from ages [DEMOG…" at bounding box center [446, 279] width 201 height 67
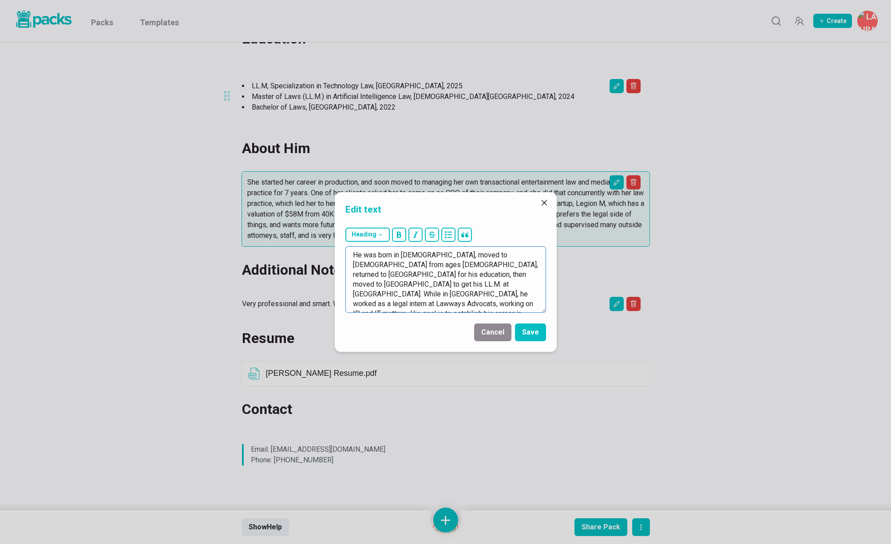
drag, startPoint x: 437, startPoint y: 286, endPoint x: 534, endPoint y: 282, distance: 96.9
click at [535, 282] on textarea "He was born in [DEMOGRAPHIC_DATA], moved to [DEMOGRAPHIC_DATA] from ages [DEMOG…" at bounding box center [446, 279] width 201 height 67
drag, startPoint x: 470, startPoint y: 284, endPoint x: 453, endPoint y: 285, distance: 17.3
click at [453, 285] on textarea "He was born in [DEMOGRAPHIC_DATA], moved to [DEMOGRAPHIC_DATA] from ages [DEMOG…" at bounding box center [446, 279] width 201 height 67
click at [469, 285] on textarea "He was born in [DEMOGRAPHIC_DATA], moved to [DEMOGRAPHIC_DATA] from ages [DEMOG…" at bounding box center [446, 279] width 201 height 67
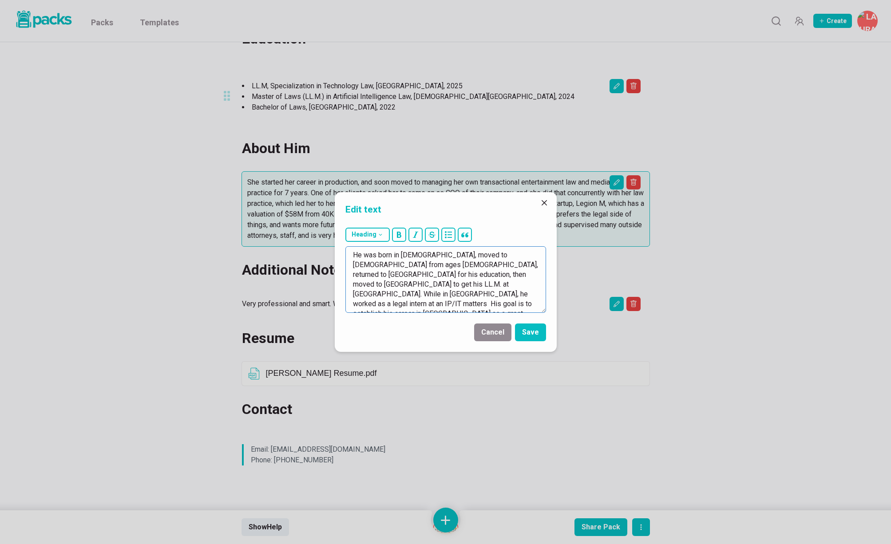
click at [469, 285] on textarea "He was born in [DEMOGRAPHIC_DATA], moved to [DEMOGRAPHIC_DATA] from ages [DEMOG…" at bounding box center [446, 279] width 201 height 67
click at [400, 295] on textarea "He was born in [DEMOGRAPHIC_DATA], moved to [DEMOGRAPHIC_DATA] from ages [DEMOG…" at bounding box center [446, 279] width 201 height 67
click at [422, 295] on textarea "He was born in [DEMOGRAPHIC_DATA], moved to [DEMOGRAPHIC_DATA] from ages [DEMOG…" at bounding box center [446, 279] width 201 height 67
click at [365, 293] on textarea "He was born in [DEMOGRAPHIC_DATA], moved to [DEMOGRAPHIC_DATA] from ages [DEMOG…" at bounding box center [446, 279] width 201 height 67
click at [447, 296] on textarea "He was born in [DEMOGRAPHIC_DATA], moved to [DEMOGRAPHIC_DATA] from ages [DEMOG…" at bounding box center [446, 279] width 201 height 67
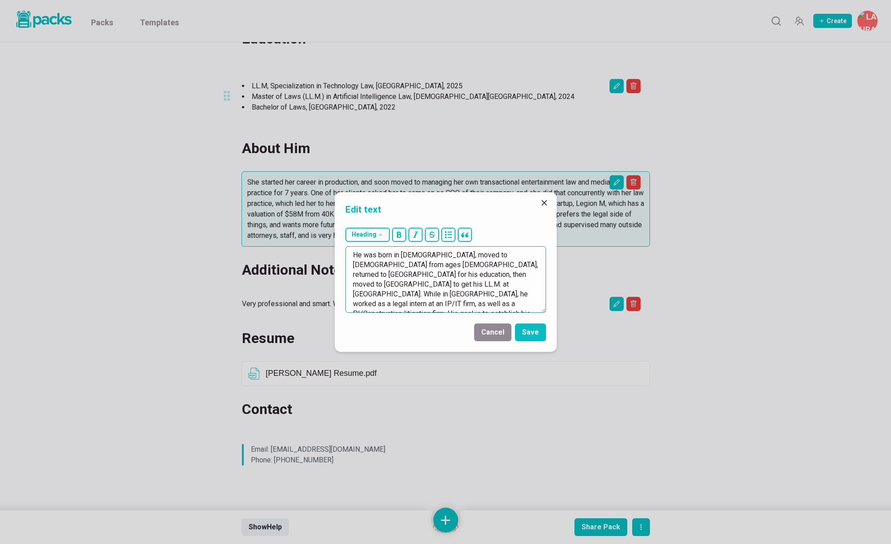
drag, startPoint x: 449, startPoint y: 293, endPoint x: 482, endPoint y: 302, distance: 34.5
click at [482, 302] on textarea "He was born in [DEMOGRAPHIC_DATA], moved to [DEMOGRAPHIC_DATA] from ages [DEMOG…" at bounding box center [446, 279] width 201 height 67
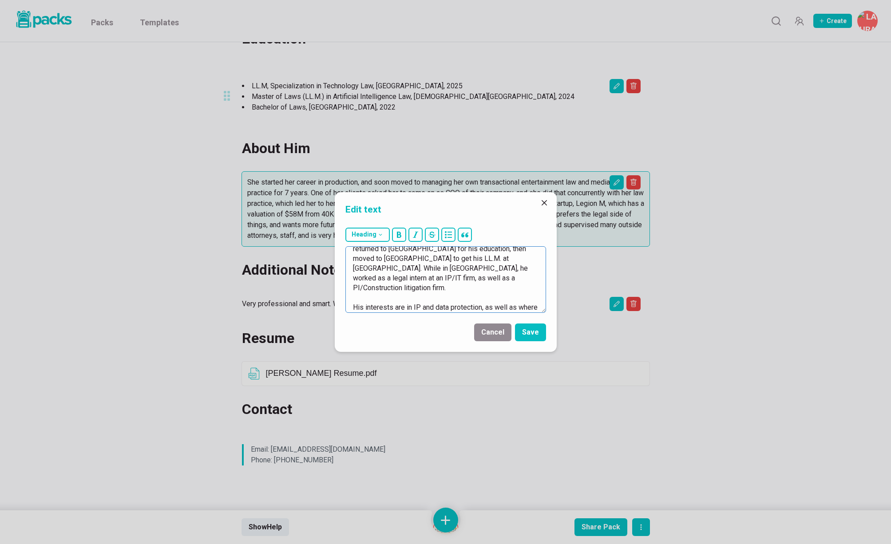
scroll to position [27, 0]
click at [517, 286] on textarea "He was born in [DEMOGRAPHIC_DATA], moved to [DEMOGRAPHIC_DATA] from ages [DEMOG…" at bounding box center [446, 279] width 201 height 67
drag, startPoint x: 393, startPoint y: 298, endPoint x: 405, endPoint y: 297, distance: 12.5
click at [405, 297] on textarea "He was born in [DEMOGRAPHIC_DATA], moved to [DEMOGRAPHIC_DATA] from ages [DEMOG…" at bounding box center [446, 279] width 201 height 67
drag, startPoint x: 437, startPoint y: 297, endPoint x: 523, endPoint y: 294, distance: 85.3
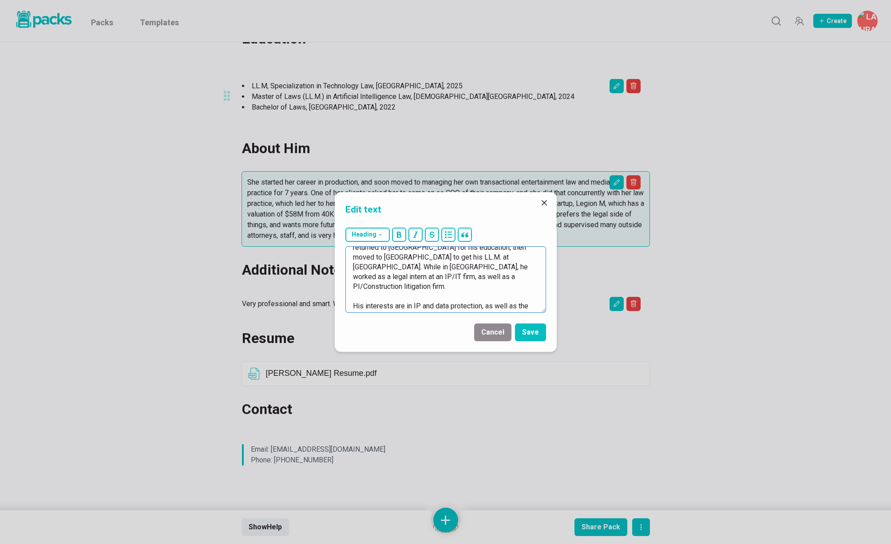
click at [523, 294] on textarea "He was born in [DEMOGRAPHIC_DATA], moved to [DEMOGRAPHIC_DATA] from ages [DEMOG…" at bounding box center [446, 279] width 201 height 67
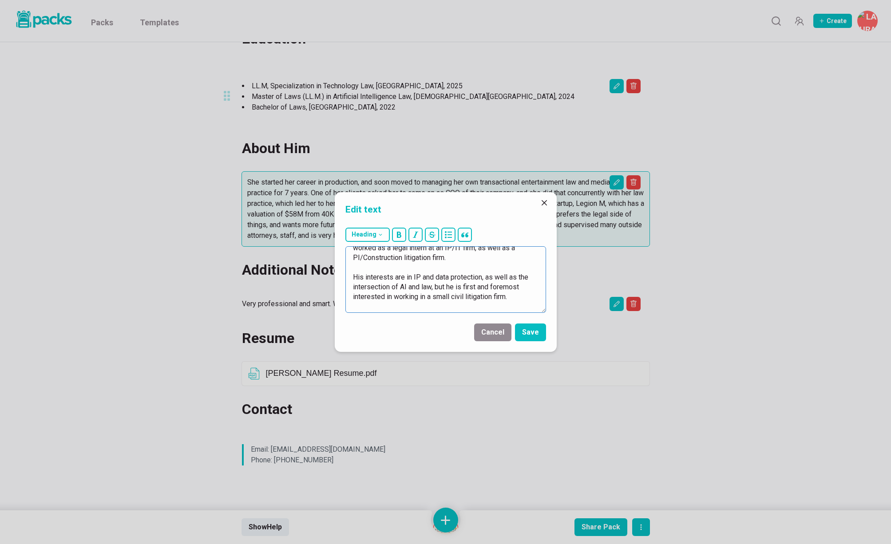
scroll to position [59, 0]
click at [516, 304] on textarea "He was born in [DEMOGRAPHIC_DATA], moved to [DEMOGRAPHIC_DATA] from ages [DEMOG…" at bounding box center [446, 279] width 201 height 67
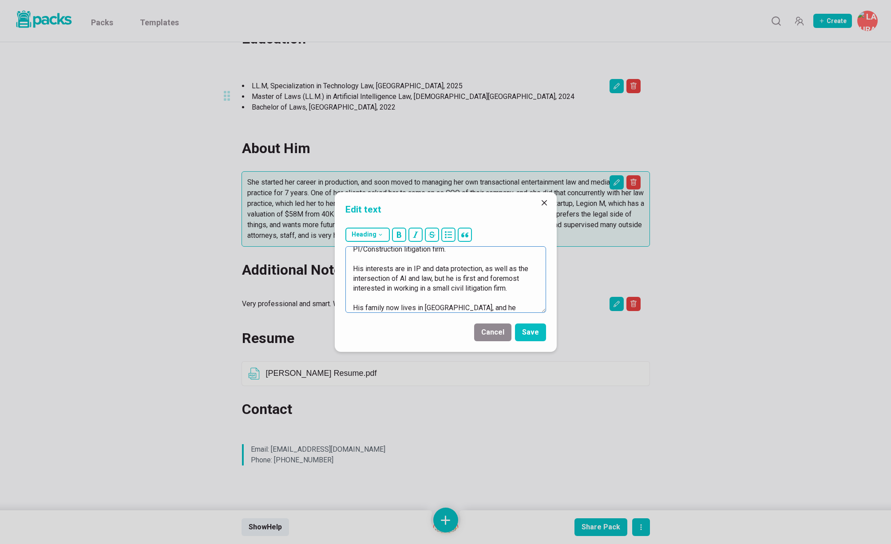
scroll to position [74, 0]
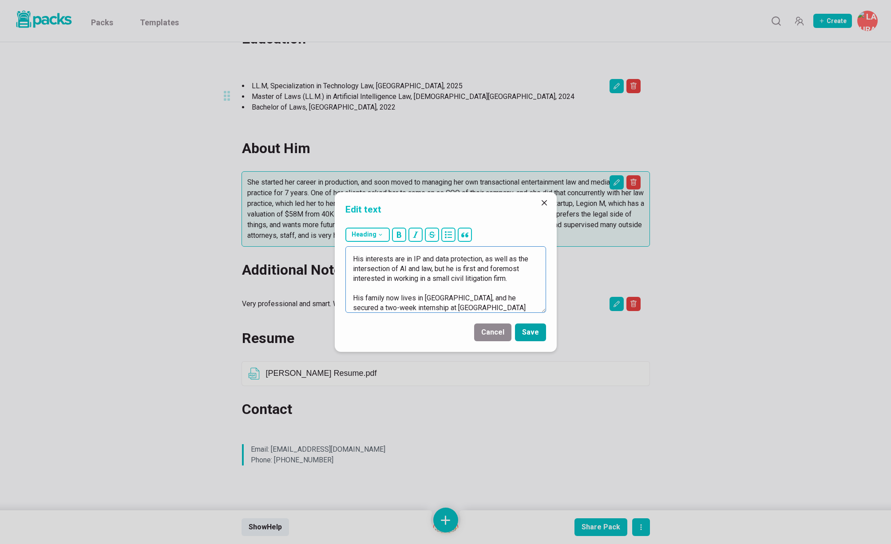
type textarea "He was born in [DEMOGRAPHIC_DATA], moved to [DEMOGRAPHIC_DATA] from ages [DEMOG…"
click at [533, 333] on button "Save" at bounding box center [530, 333] width 31 height 18
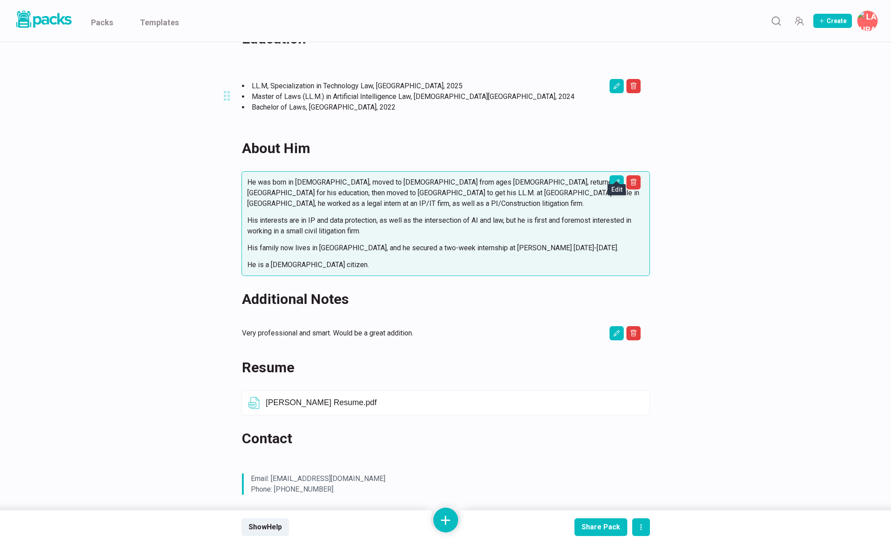
click at [727, 188] on div "[PERSON_NAME] [PERSON_NAME] Recently sat for the [DATE] bar exam. Education LL.…" at bounding box center [446, 183] width 666 height 946
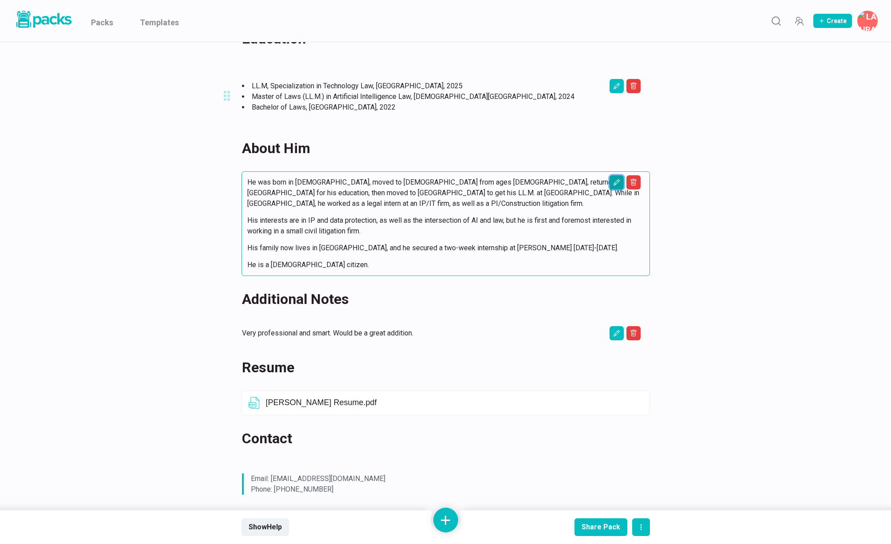
click at [618, 88] on icon "Edit asset" at bounding box center [617, 86] width 4 height 4
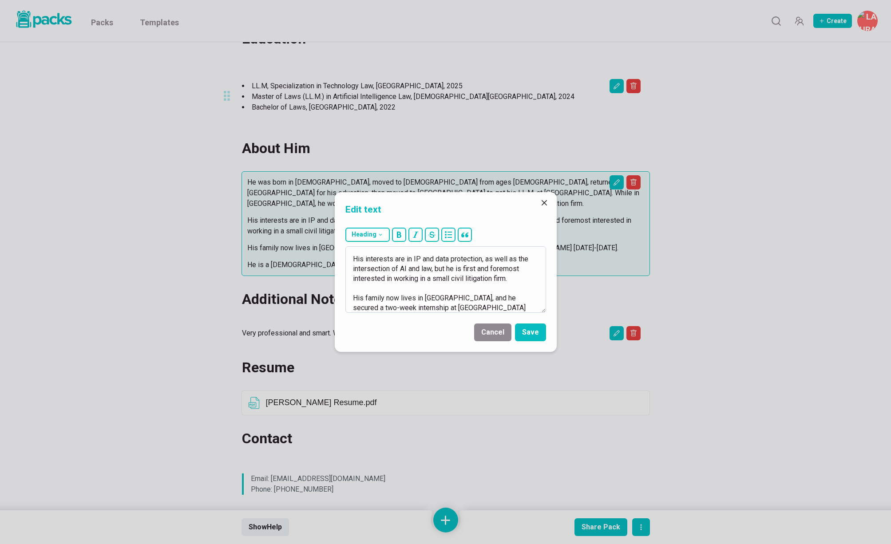
click at [516, 258] on textarea "He was born in [DEMOGRAPHIC_DATA], moved to [DEMOGRAPHIC_DATA] from ages [DEMOG…" at bounding box center [446, 279] width 201 height 67
click at [397, 267] on textarea "He was born in [DEMOGRAPHIC_DATA], moved to [DEMOGRAPHIC_DATA] from ages [DEMOG…" at bounding box center [446, 279] width 201 height 67
click at [422, 265] on textarea "He was born in [DEMOGRAPHIC_DATA], moved to [DEMOGRAPHIC_DATA] from ages [DEMOG…" at bounding box center [446, 279] width 201 height 67
drag, startPoint x: 513, startPoint y: 264, endPoint x: 516, endPoint y: 269, distance: 5.4
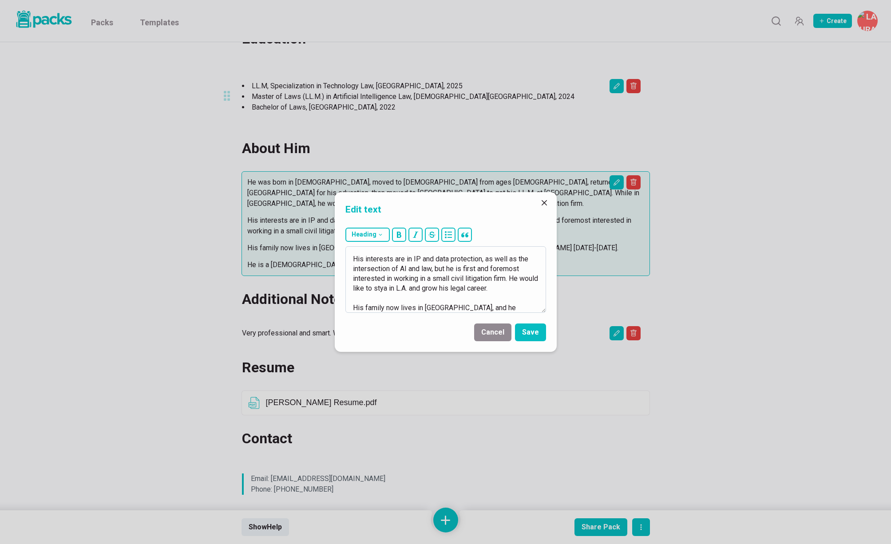
click at [516, 269] on textarea "He was born in [DEMOGRAPHIC_DATA], moved to [DEMOGRAPHIC_DATA] from ages [DEMOG…" at bounding box center [446, 279] width 201 height 67
type textarea "He was born in [DEMOGRAPHIC_DATA], moved to [DEMOGRAPHIC_DATA] from ages [DEMOG…"
click at [526, 338] on button "Save" at bounding box center [530, 333] width 31 height 18
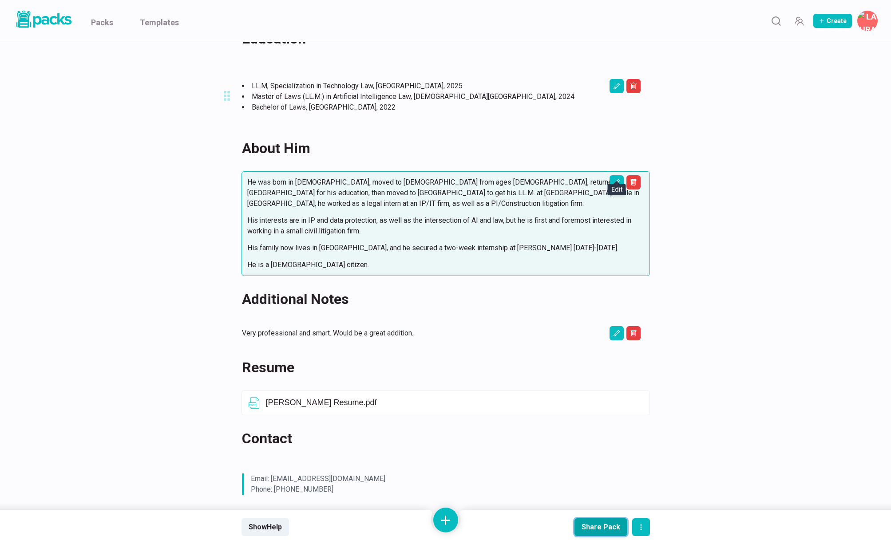
click at [604, 532] on button "Share Pack" at bounding box center [601, 528] width 53 height 18
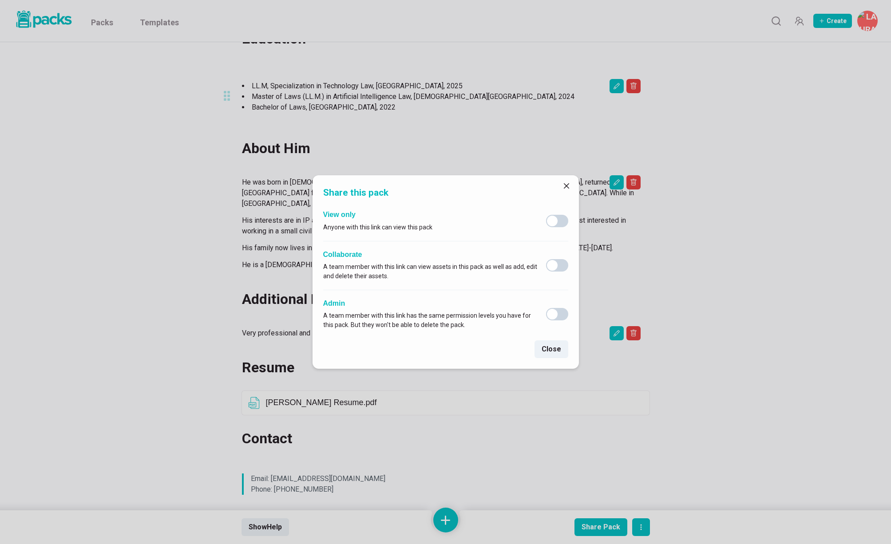
click at [553, 220] on span at bounding box center [552, 221] width 11 height 11
click at [546, 215] on input "checkbox" at bounding box center [546, 214] width 0 height 0
checkbox input "true"
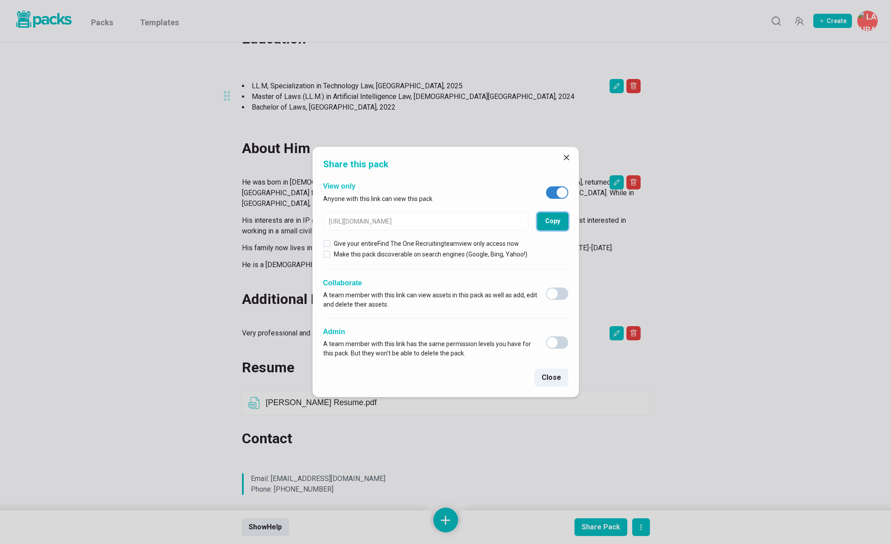
click at [553, 220] on button "Copy" at bounding box center [552, 222] width 31 height 18
